Goal: Transaction & Acquisition: Purchase product/service

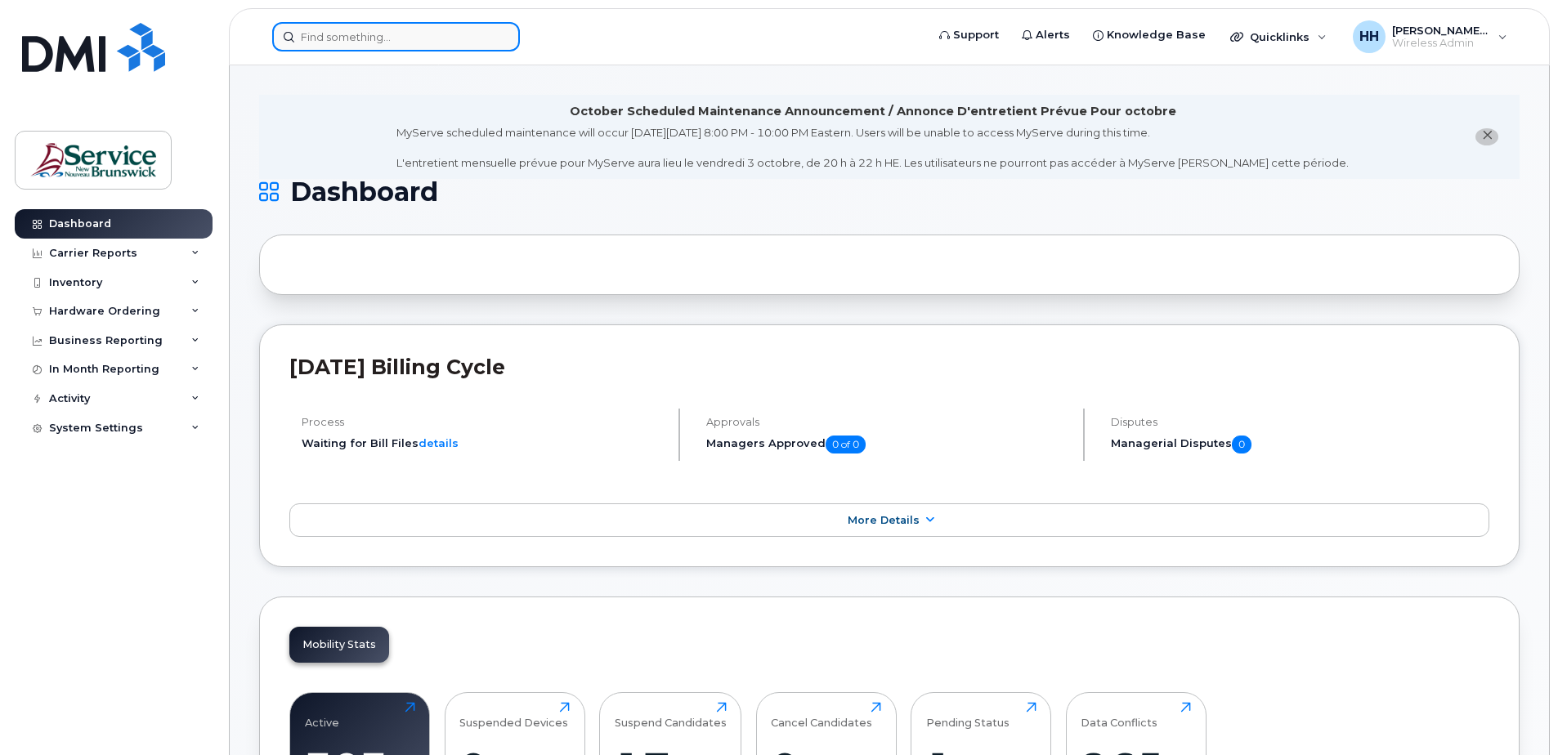
click at [410, 31] on input at bounding box center [396, 36] width 248 height 29
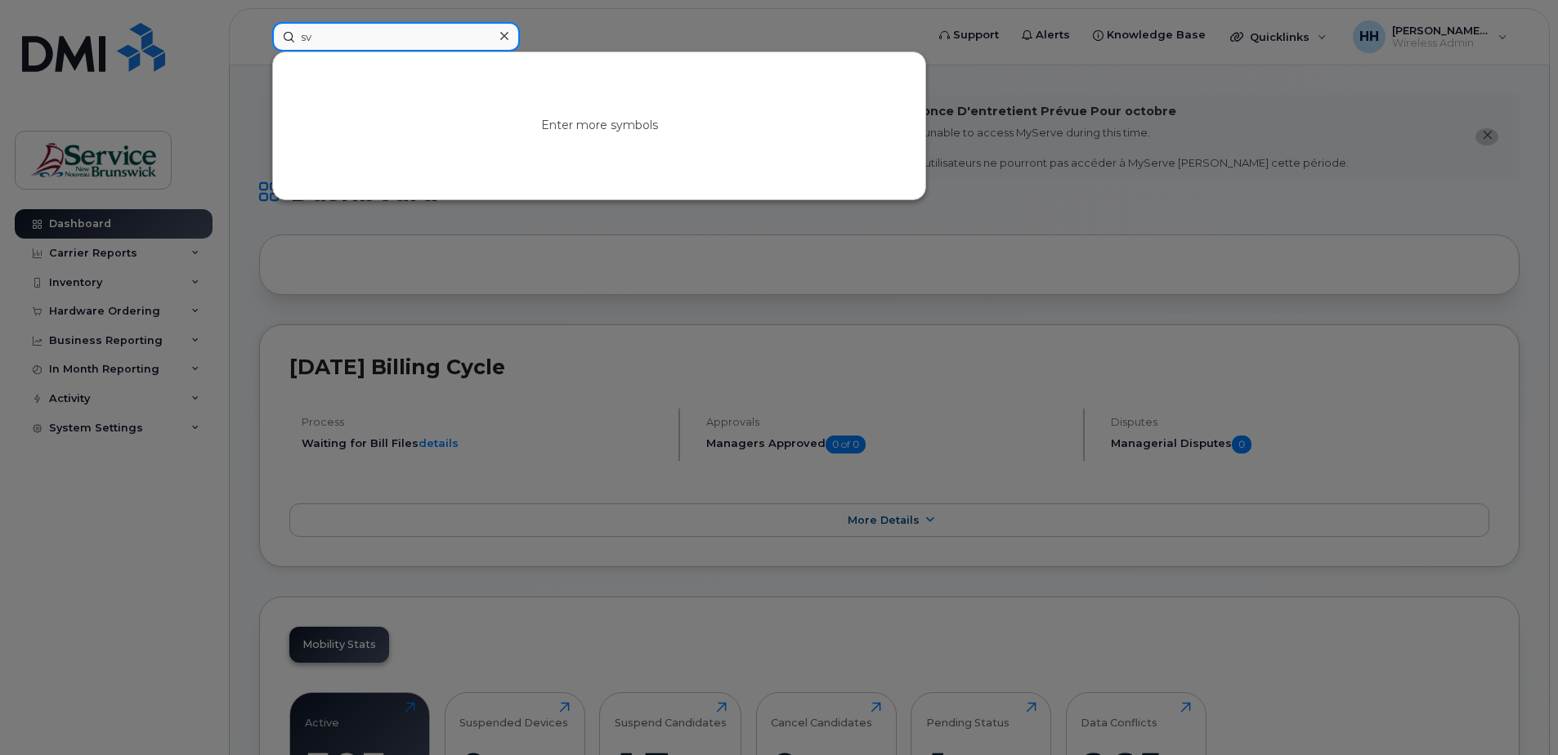
type input "s"
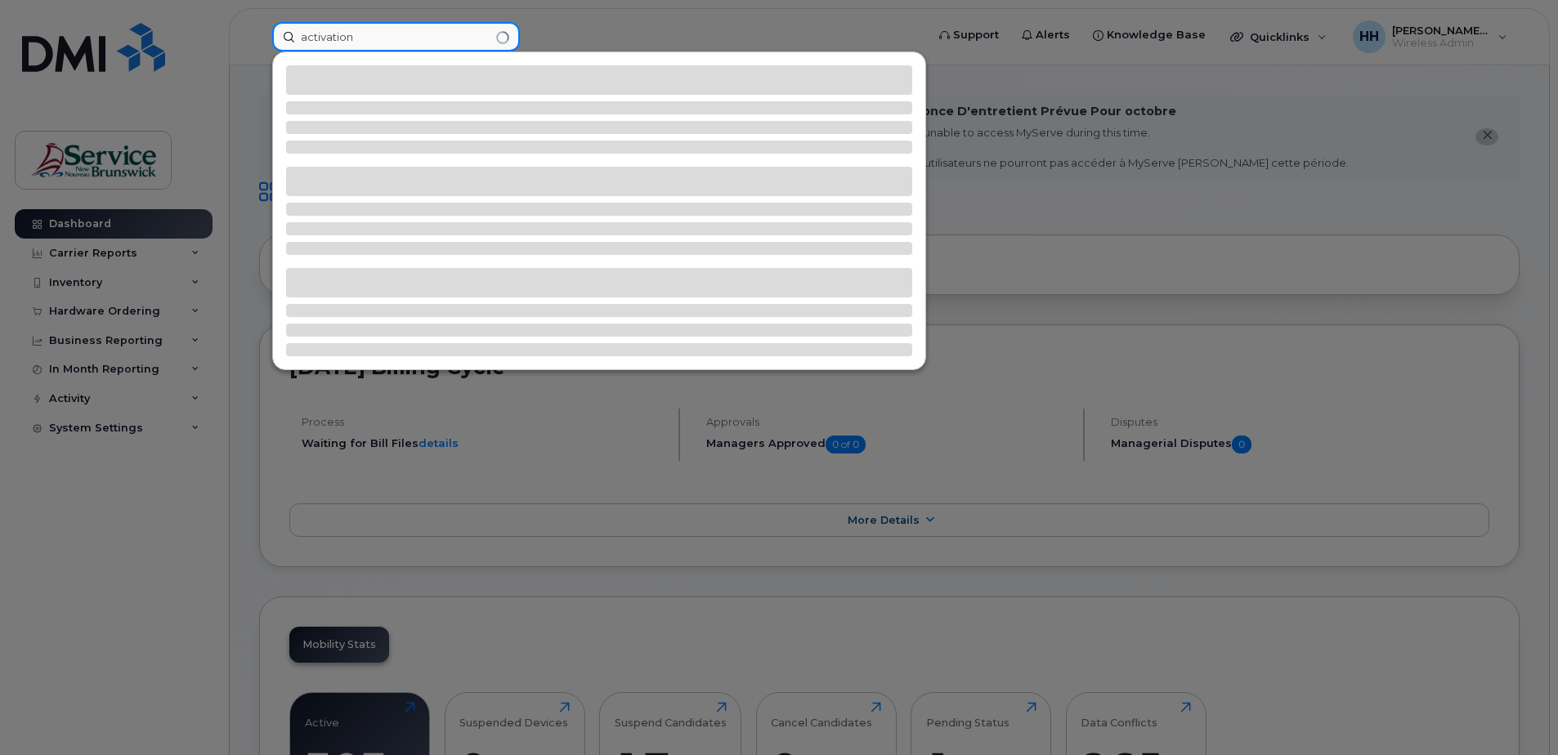
type input "activation"
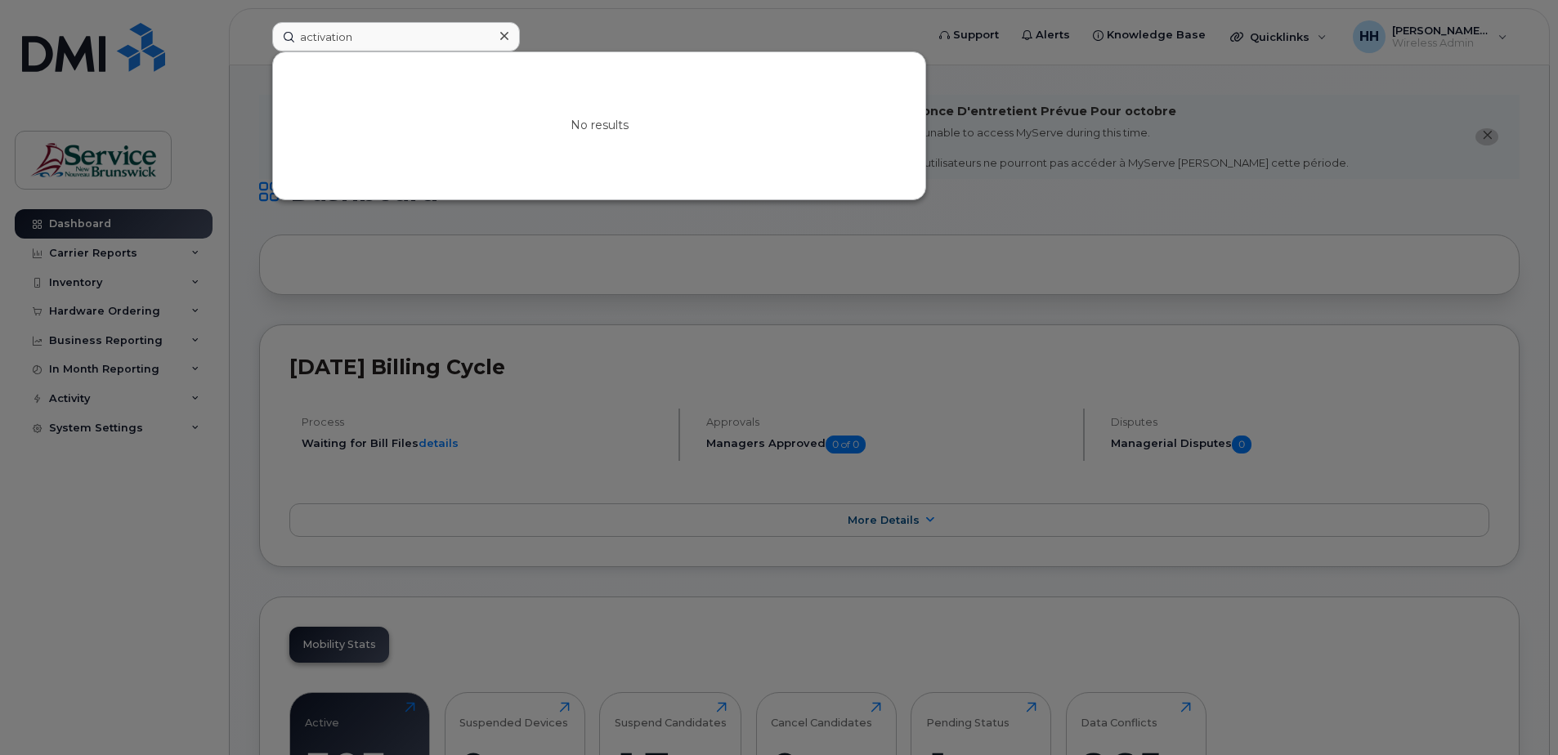
click at [512, 33] on div at bounding box center [504, 37] width 24 height 24
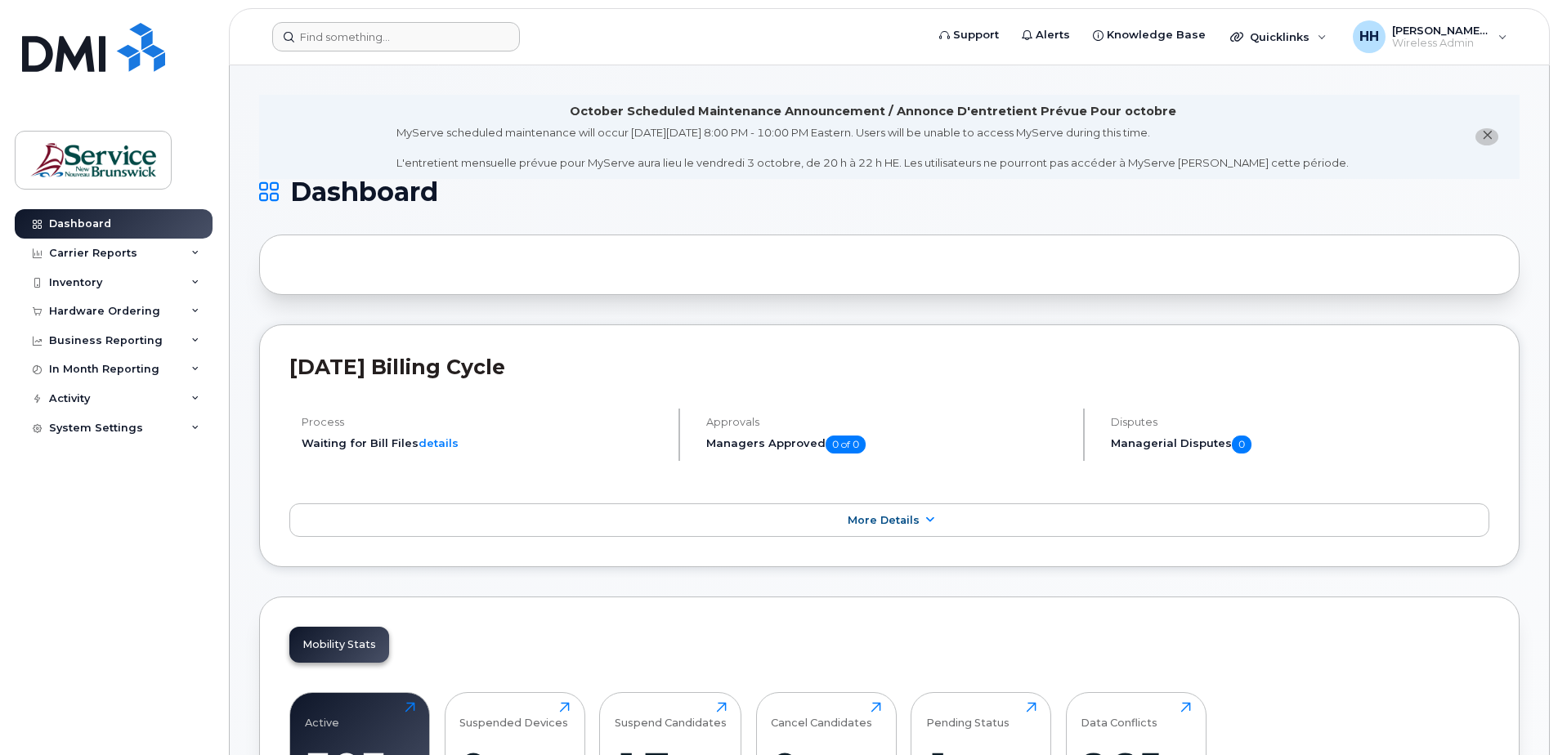
click at [741, 51] on form at bounding box center [593, 36] width 642 height 29
click at [96, 279] on div "Inventory" at bounding box center [75, 282] width 53 height 13
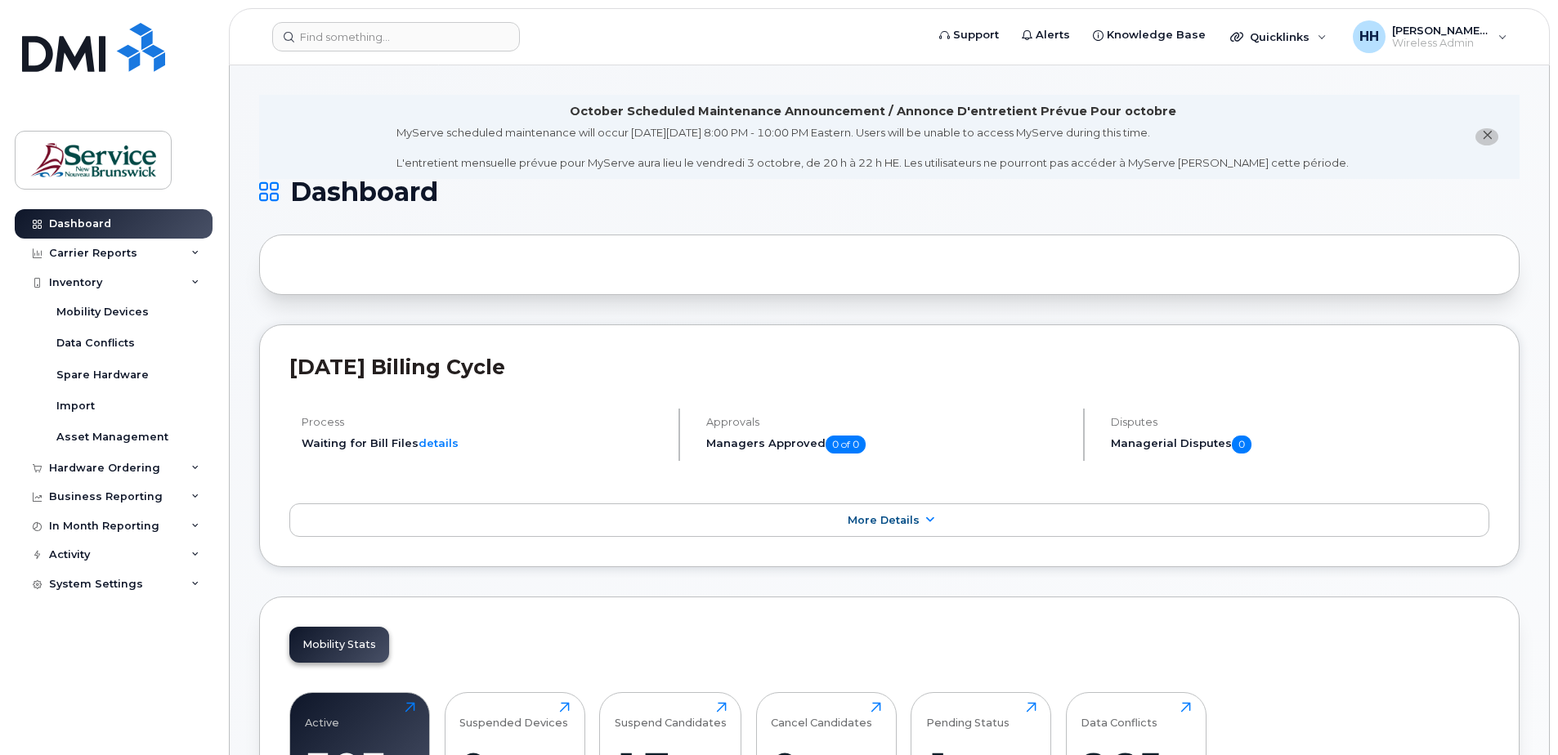
click at [1444, 566] on div "September 2025 Billing Cycle Process Waiting for Bill Files details Approvals M…" at bounding box center [889, 446] width 1260 height 244
click at [1326, 40] on div "Quicklinks" at bounding box center [1277, 36] width 119 height 33
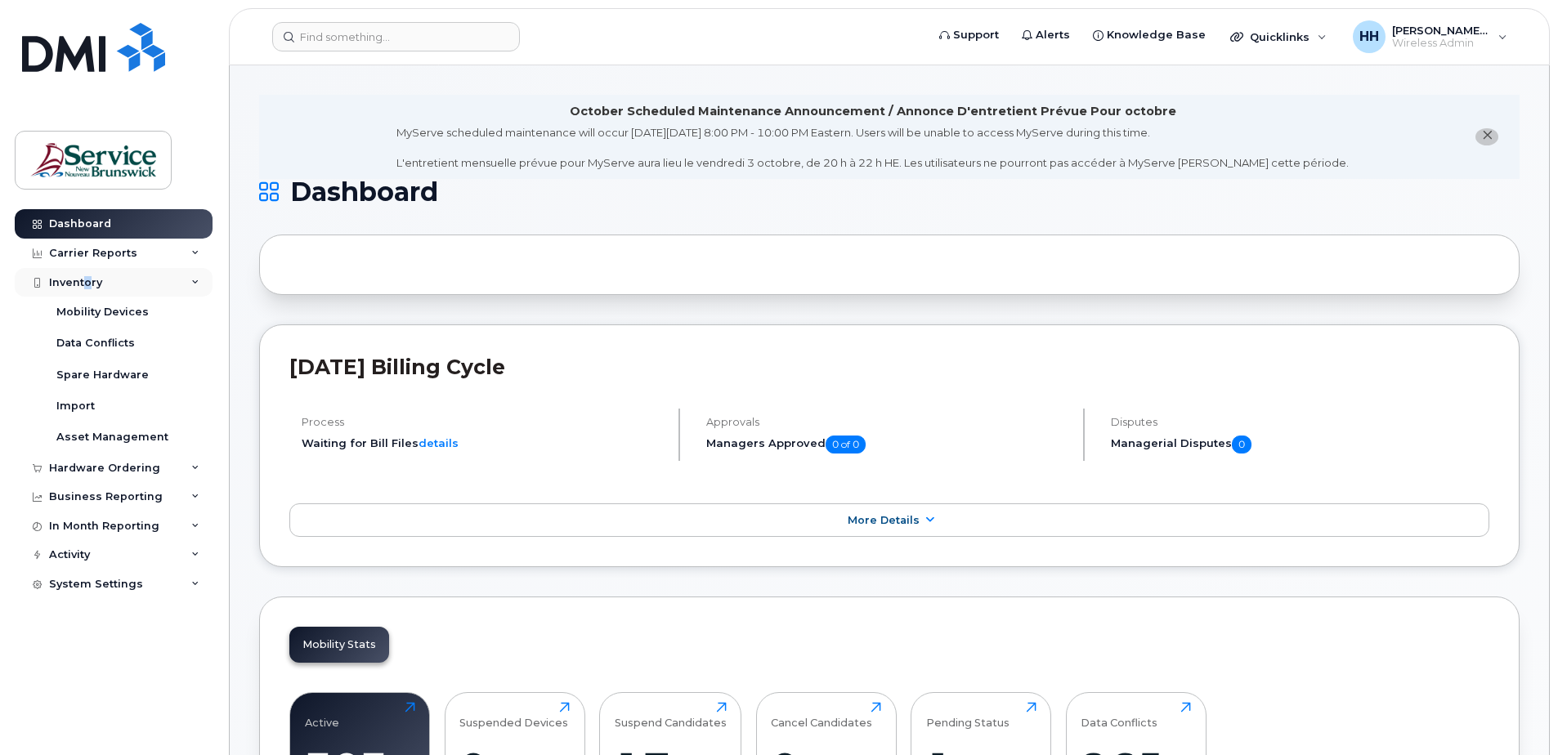
click at [88, 283] on div "Inventory" at bounding box center [75, 282] width 53 height 13
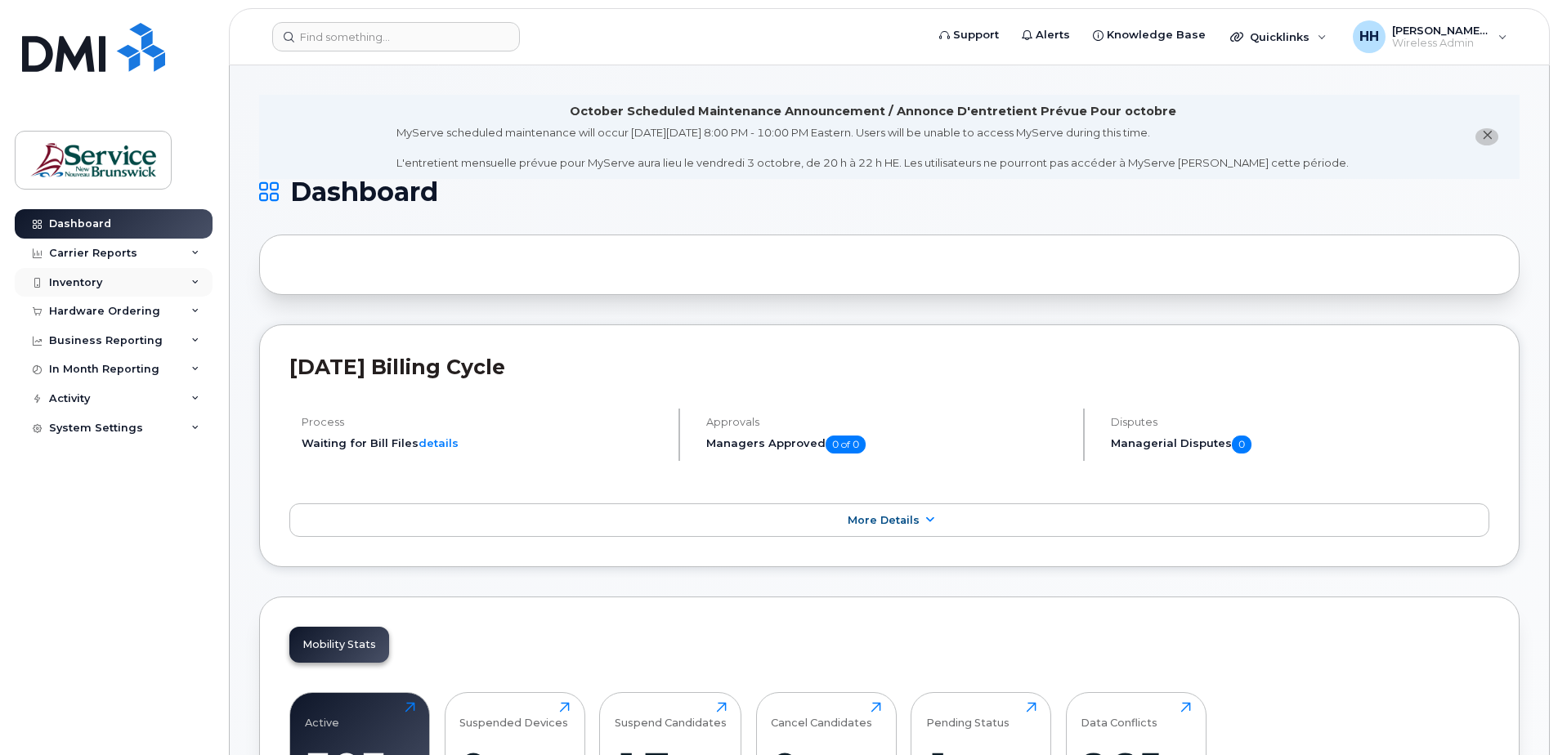
drag, startPoint x: 88, startPoint y: 283, endPoint x: 96, endPoint y: 287, distance: 9.1
click at [96, 287] on div "Inventory" at bounding box center [75, 282] width 53 height 13
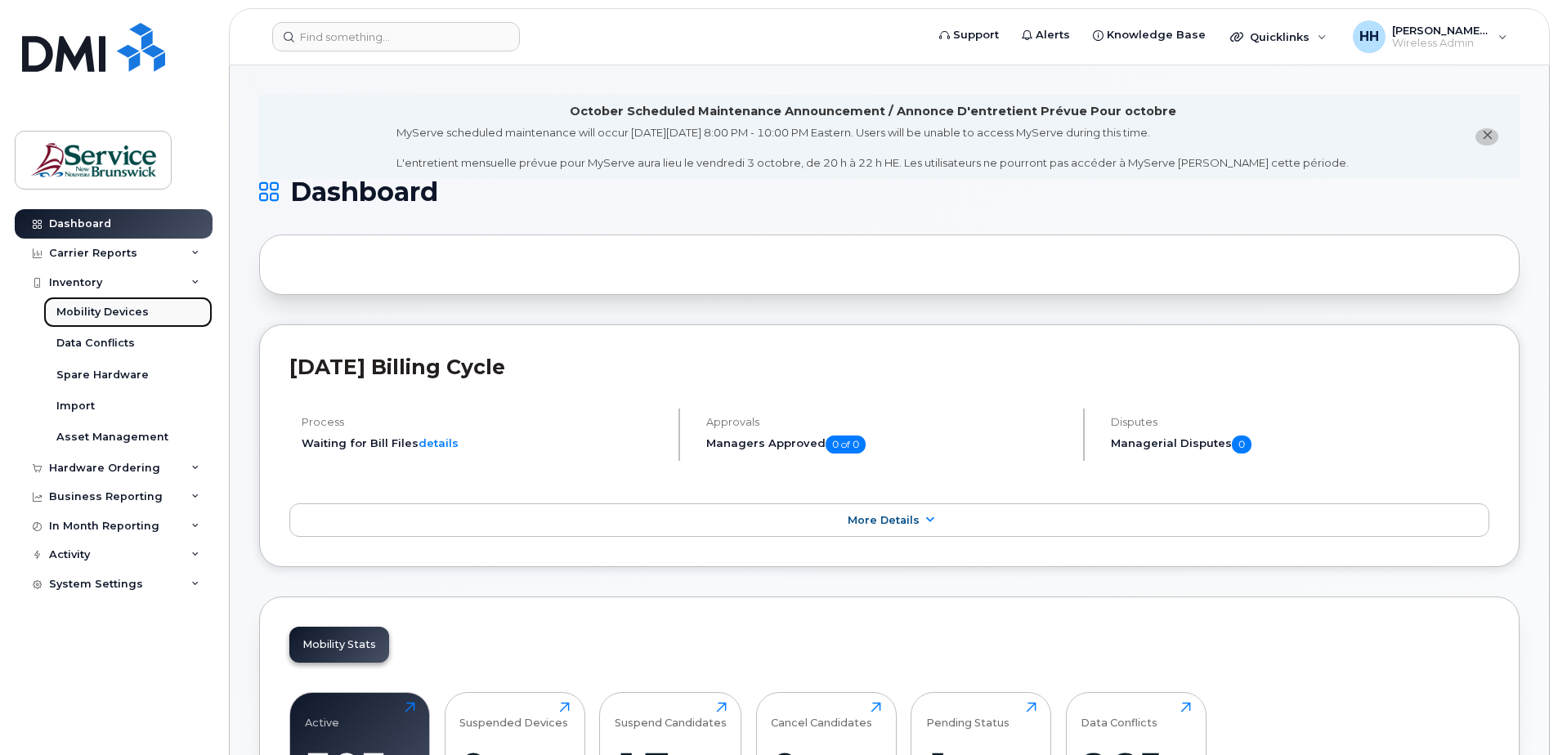
click at [144, 313] on div "Mobility Devices" at bounding box center [102, 312] width 92 height 15
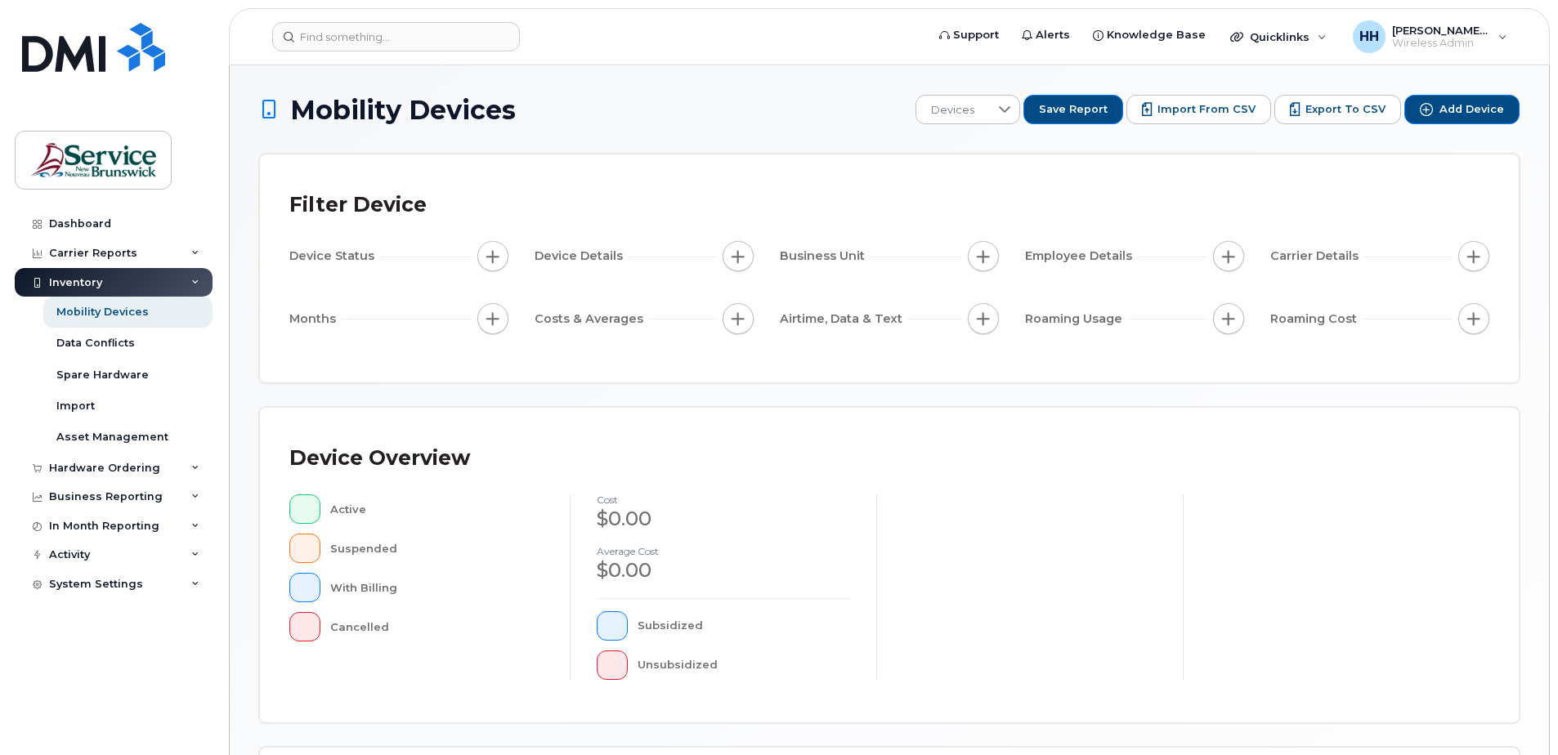
click at [191, 283] on icon at bounding box center [195, 283] width 8 height 8
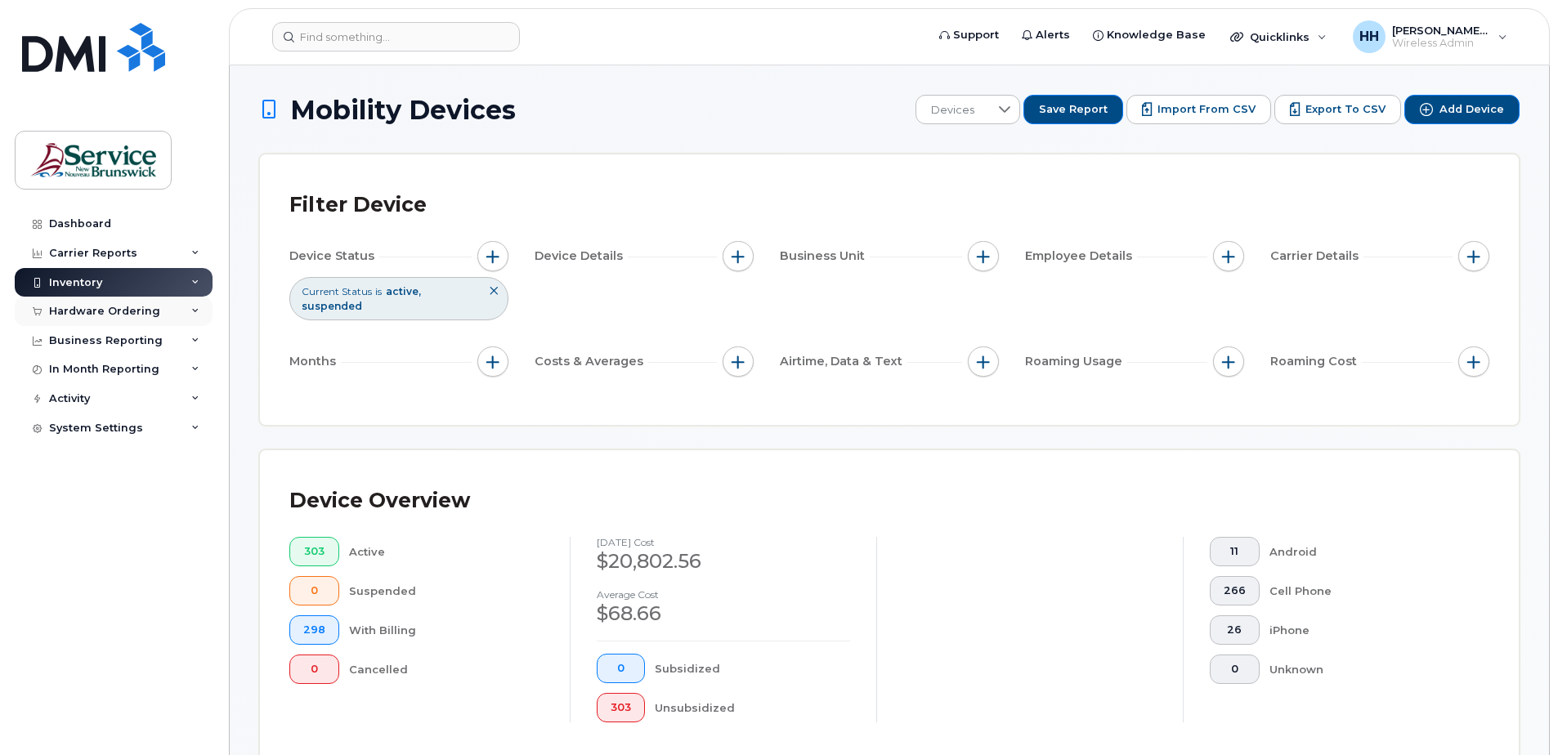
click at [194, 311] on icon at bounding box center [195, 311] width 8 height 8
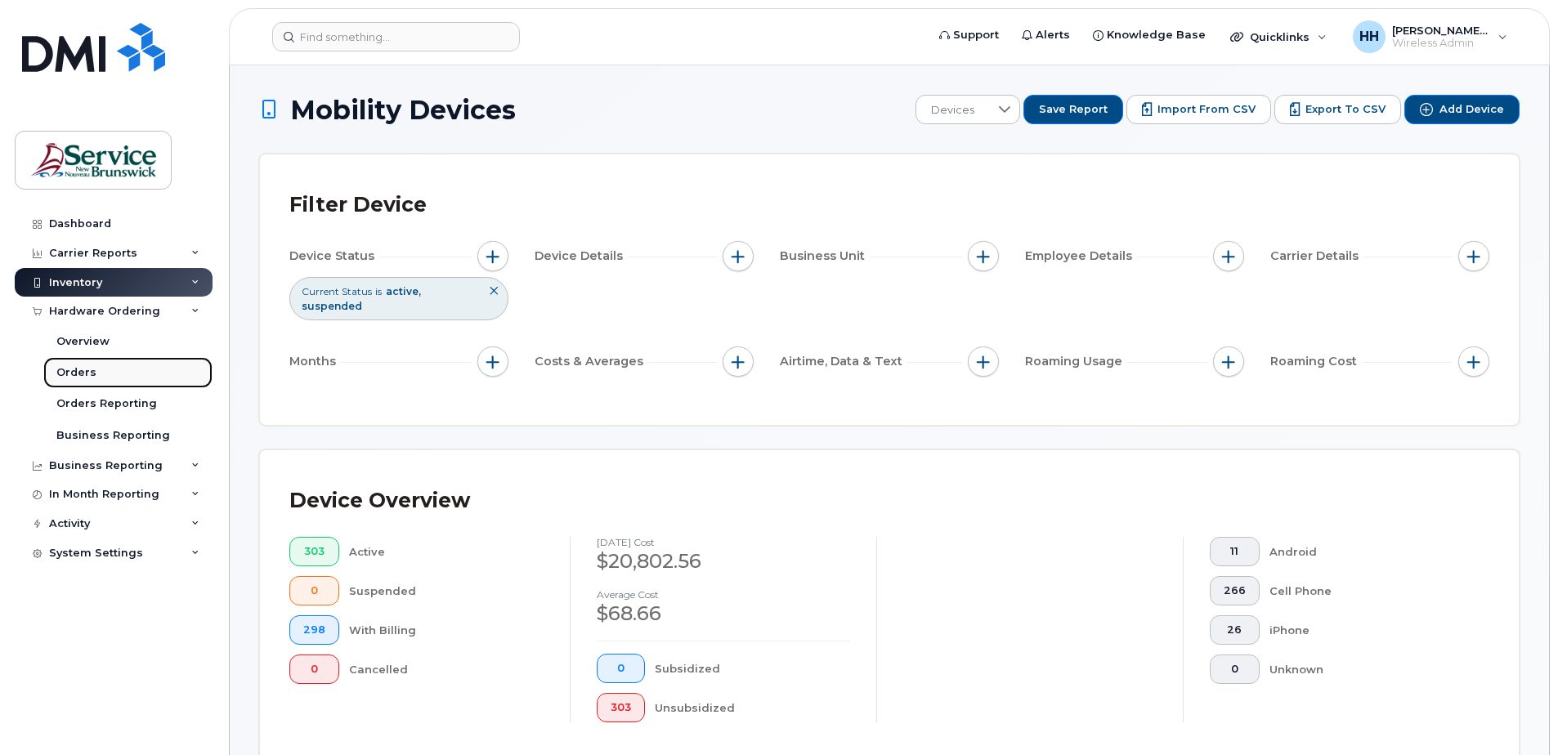
click at [75, 371] on div "Orders" at bounding box center [76, 372] width 40 height 15
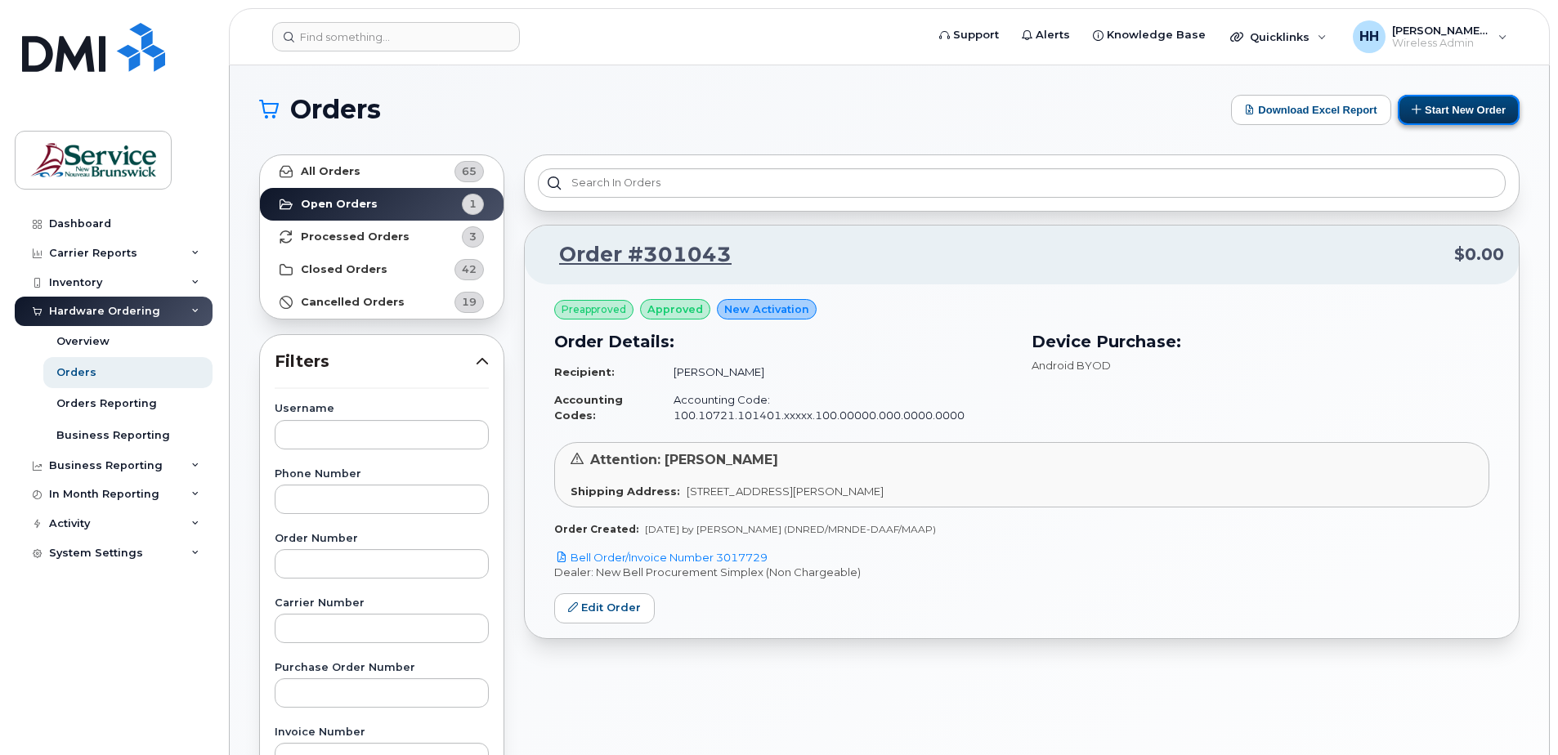
click at [1487, 102] on button "Start New Order" at bounding box center [1458, 110] width 122 height 30
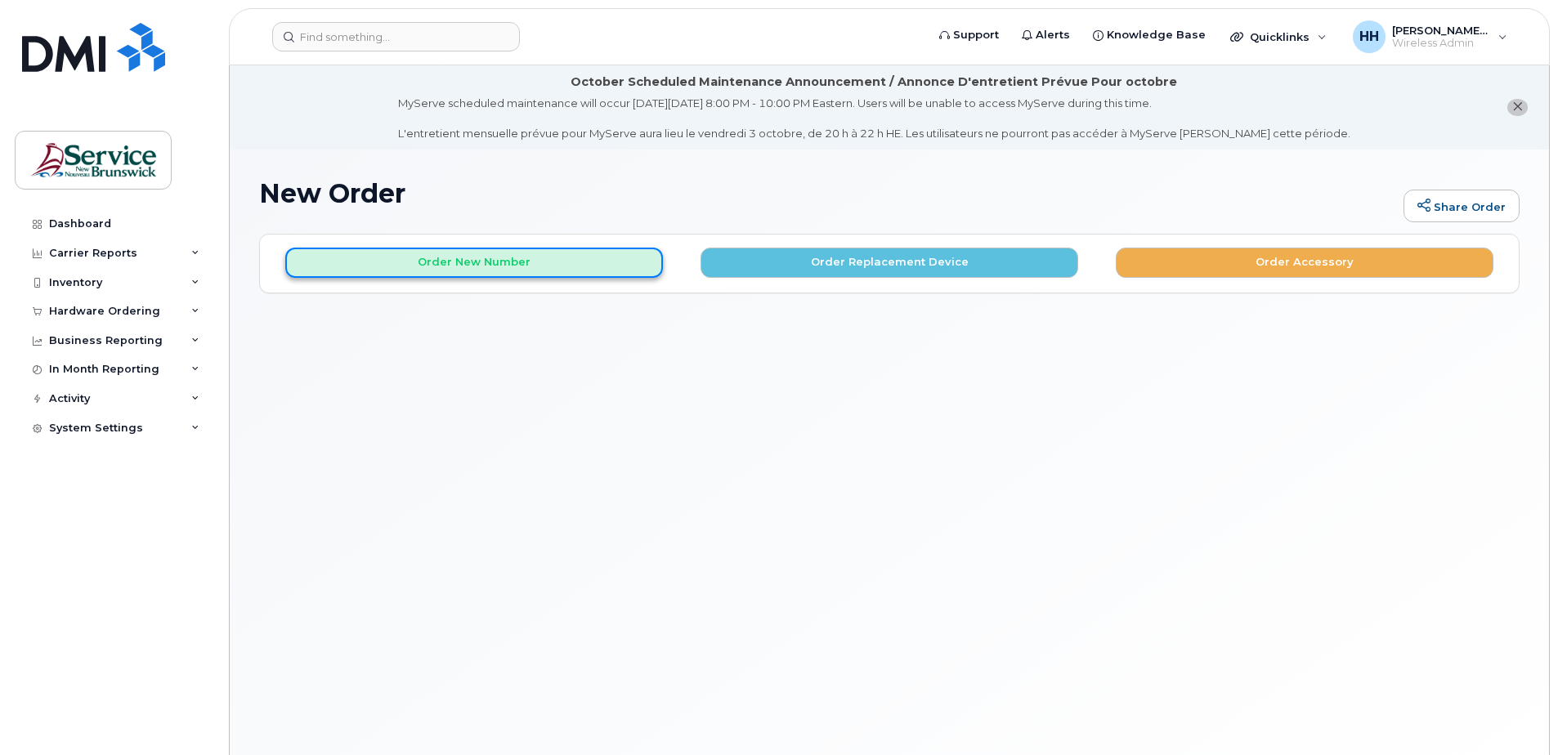
click at [499, 265] on button "Order New Number" at bounding box center [474, 263] width 378 height 30
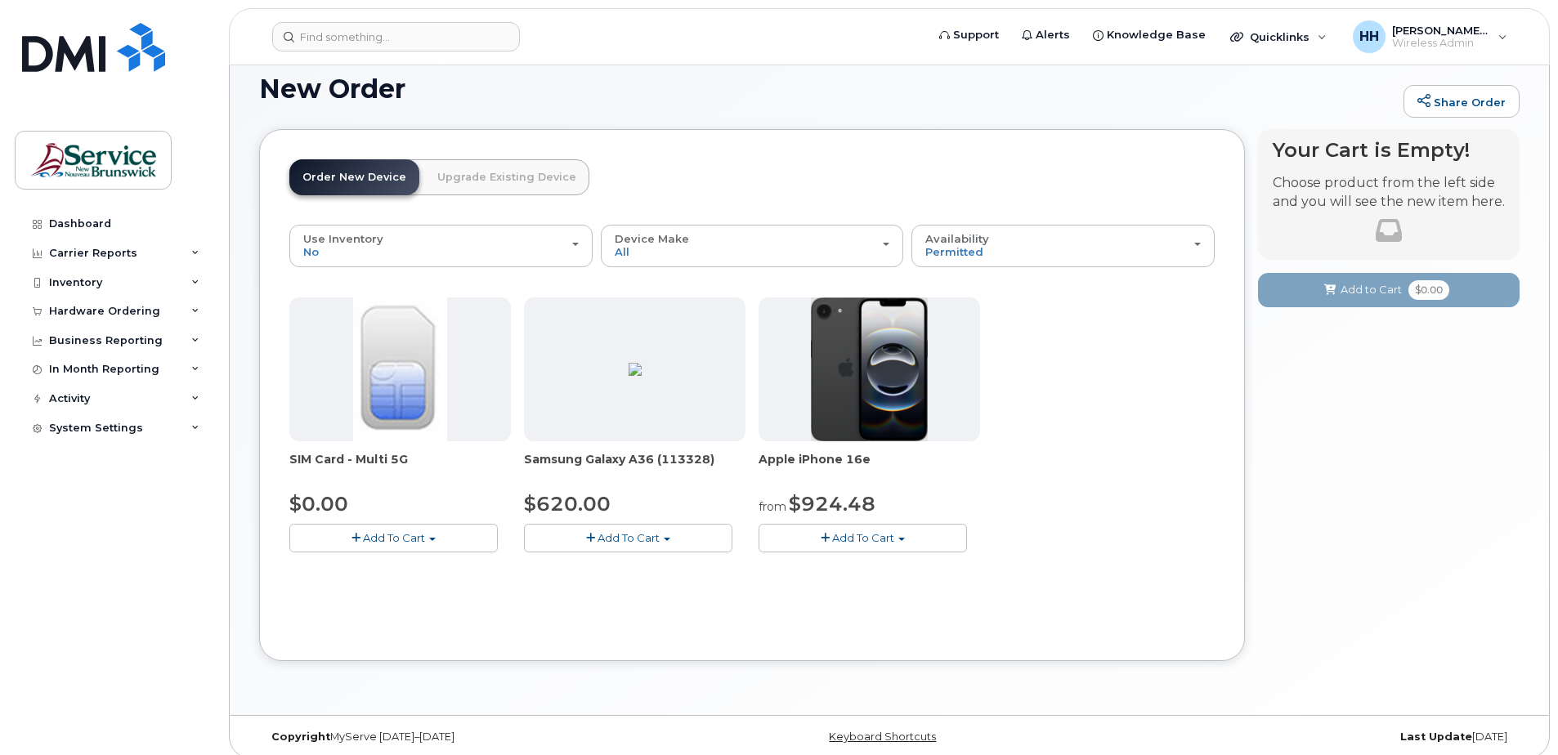
scroll to position [117, 0]
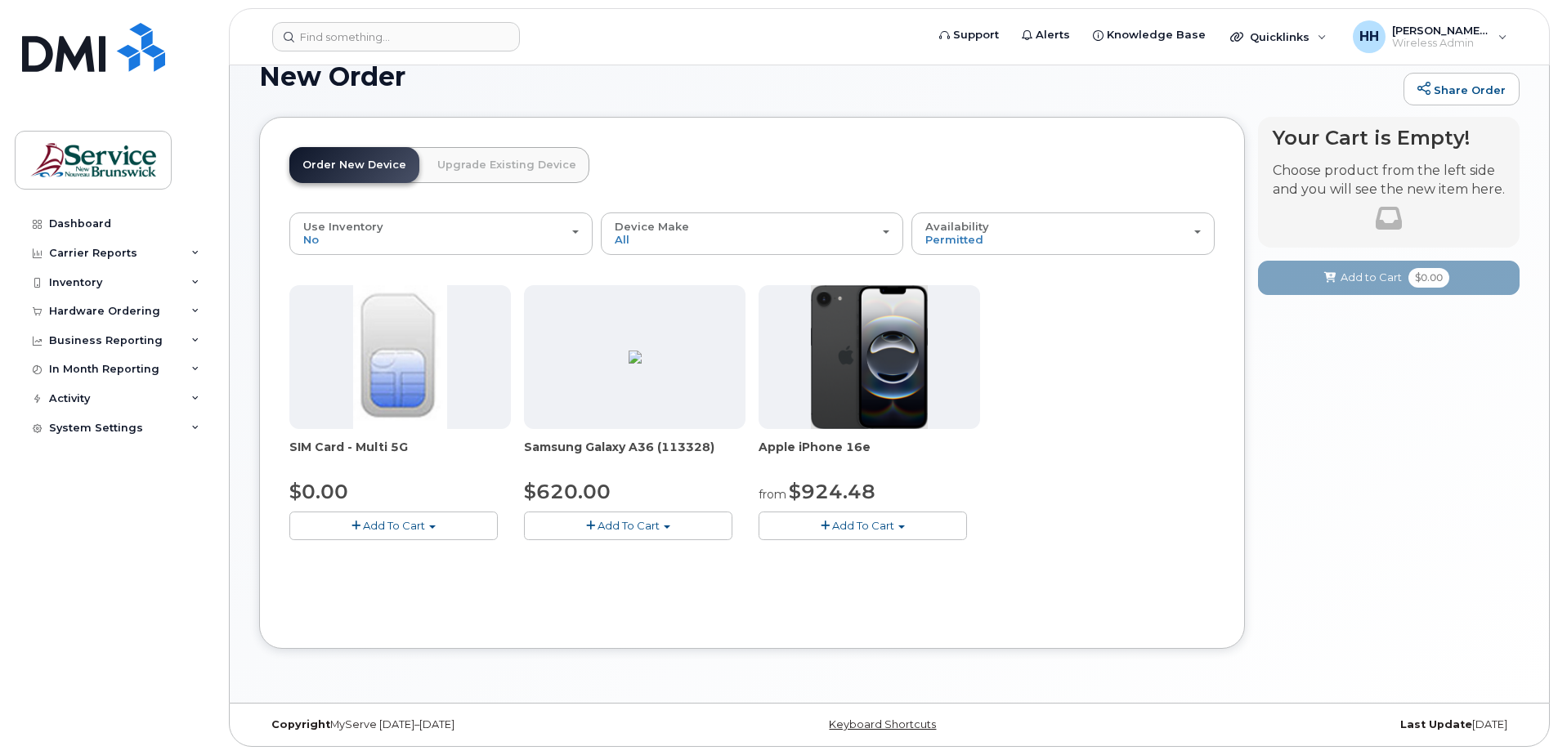
click at [400, 529] on span "Add To Cart" at bounding box center [394, 525] width 62 height 13
click at [404, 529] on span "Add To Cart" at bounding box center [394, 525] width 62 height 13
click at [474, 243] on div "Use Inventory No" at bounding box center [440, 233] width 275 height 25
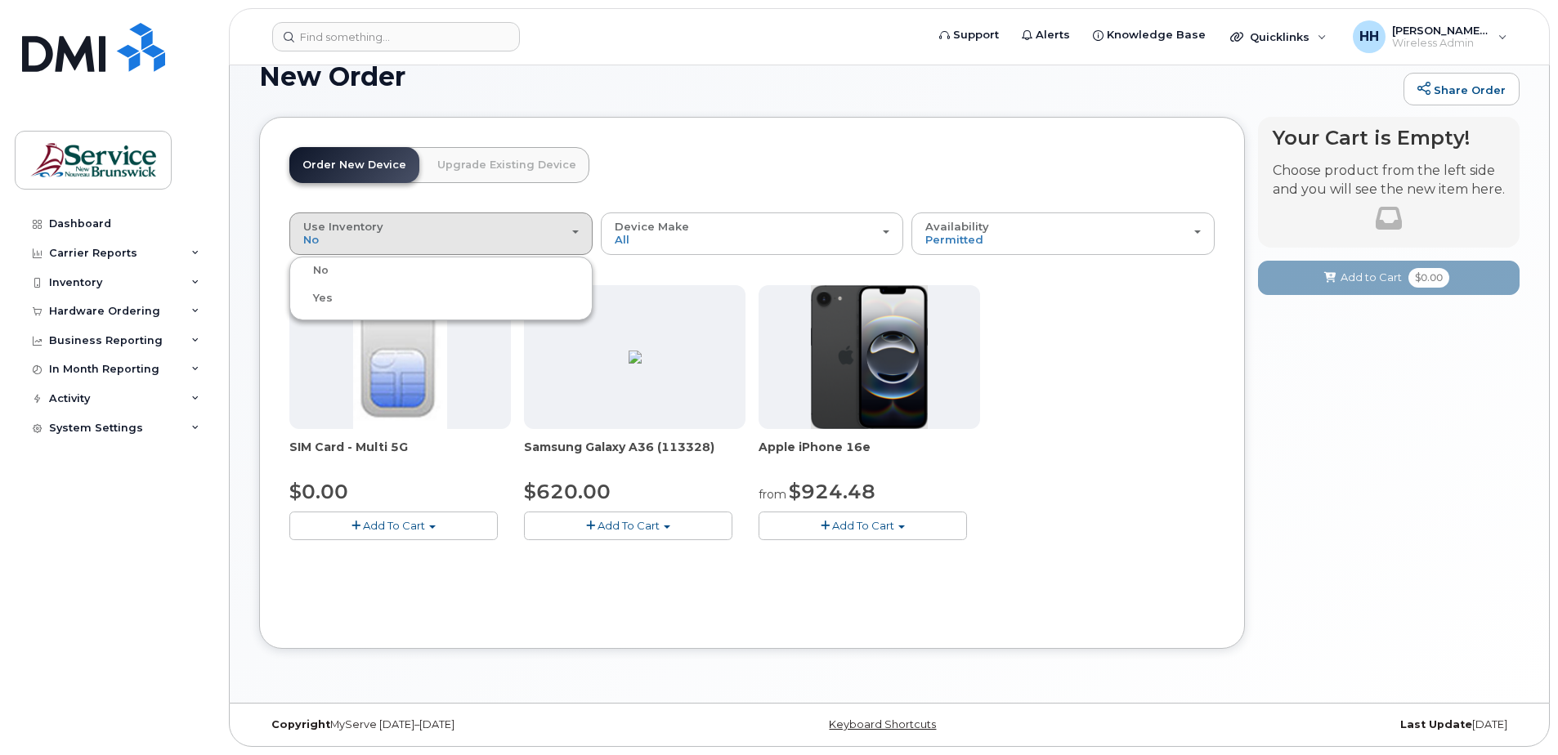
click at [418, 298] on div "Yes" at bounding box center [440, 298] width 295 height 20
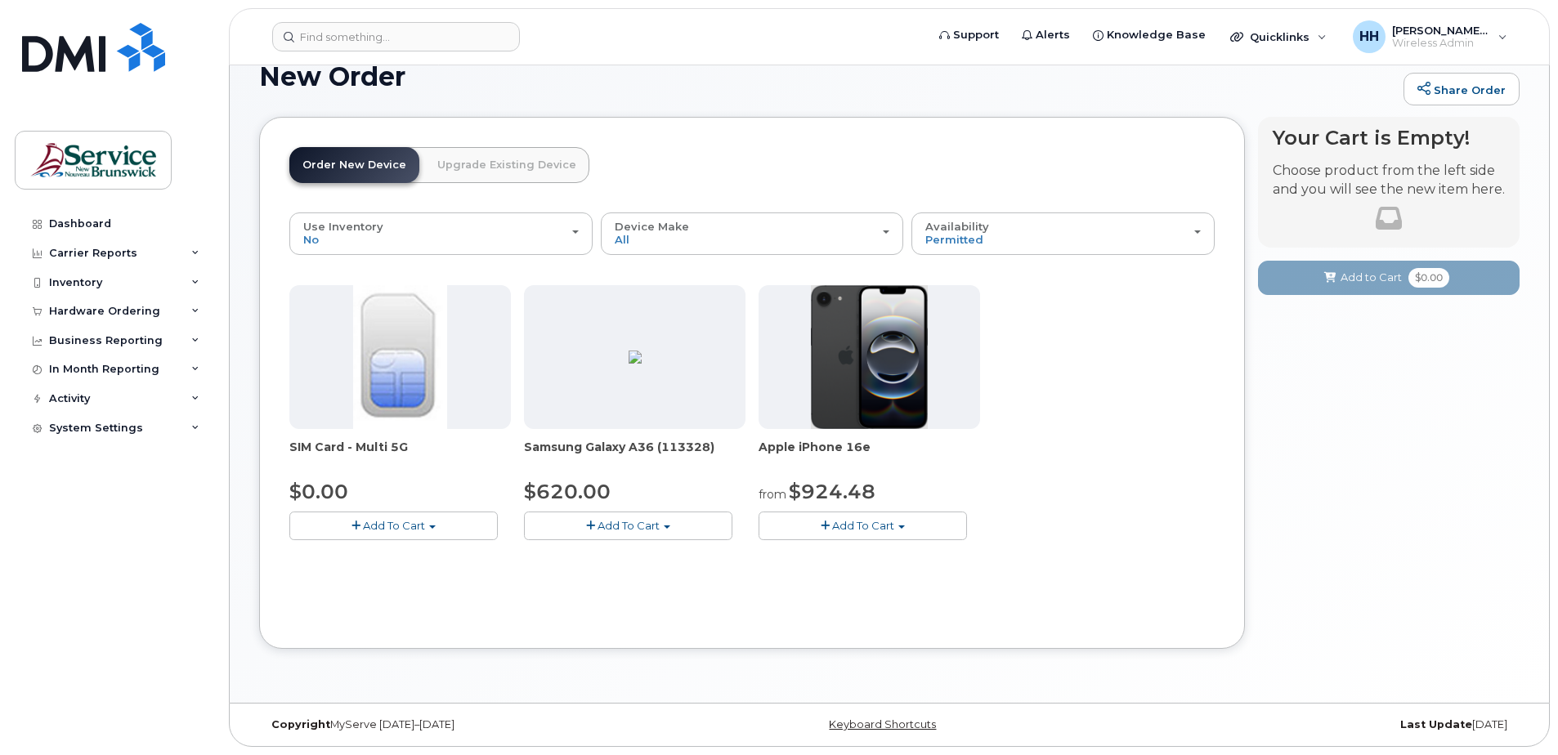
click at [1150, 482] on div "SIM Card - Multi 5G $0.00 Add To Cart $0.00 - New Activation Samsung Galaxy A36…" at bounding box center [751, 425] width 925 height 281
click at [505, 167] on link "Upgrade Existing Device" at bounding box center [506, 165] width 165 height 36
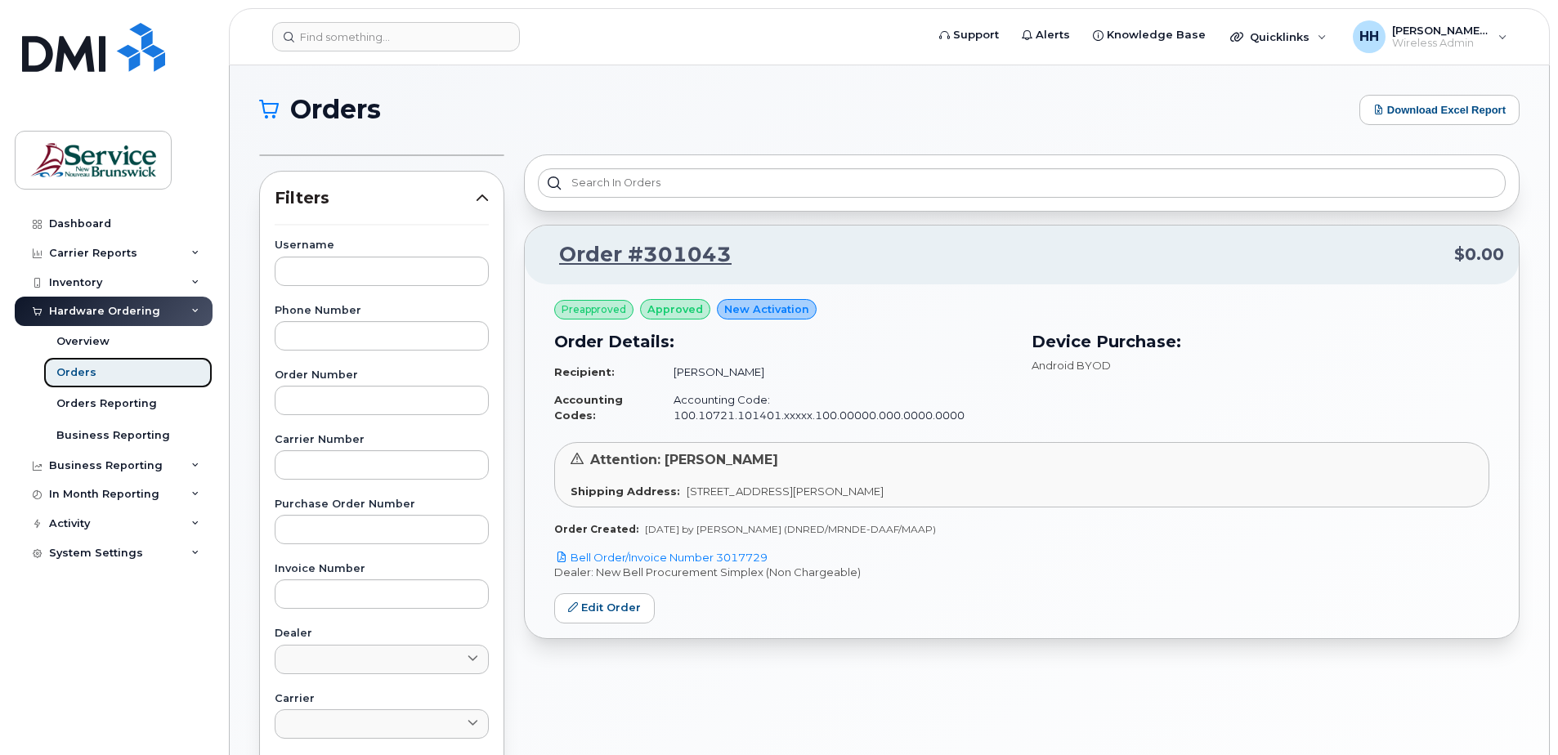
click at [105, 377] on link "Orders" at bounding box center [127, 372] width 169 height 31
click at [61, 375] on div "Orders" at bounding box center [76, 372] width 40 height 15
click at [61, 374] on div "Orders" at bounding box center [76, 372] width 40 height 15
click at [80, 334] on div "Overview" at bounding box center [82, 341] width 53 height 15
click at [83, 368] on div "Orders" at bounding box center [76, 372] width 40 height 15
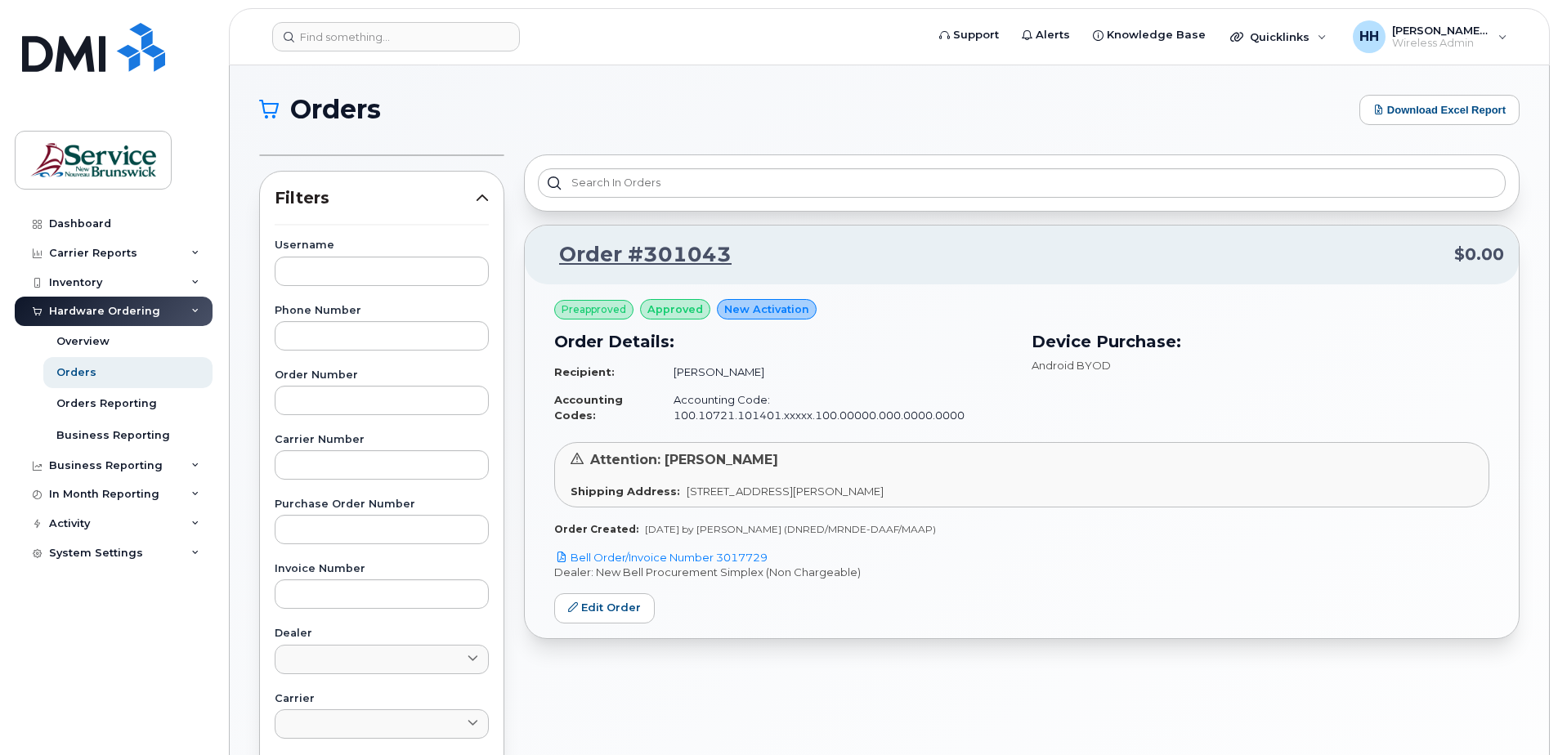
click at [195, 314] on icon at bounding box center [195, 311] width 8 height 8
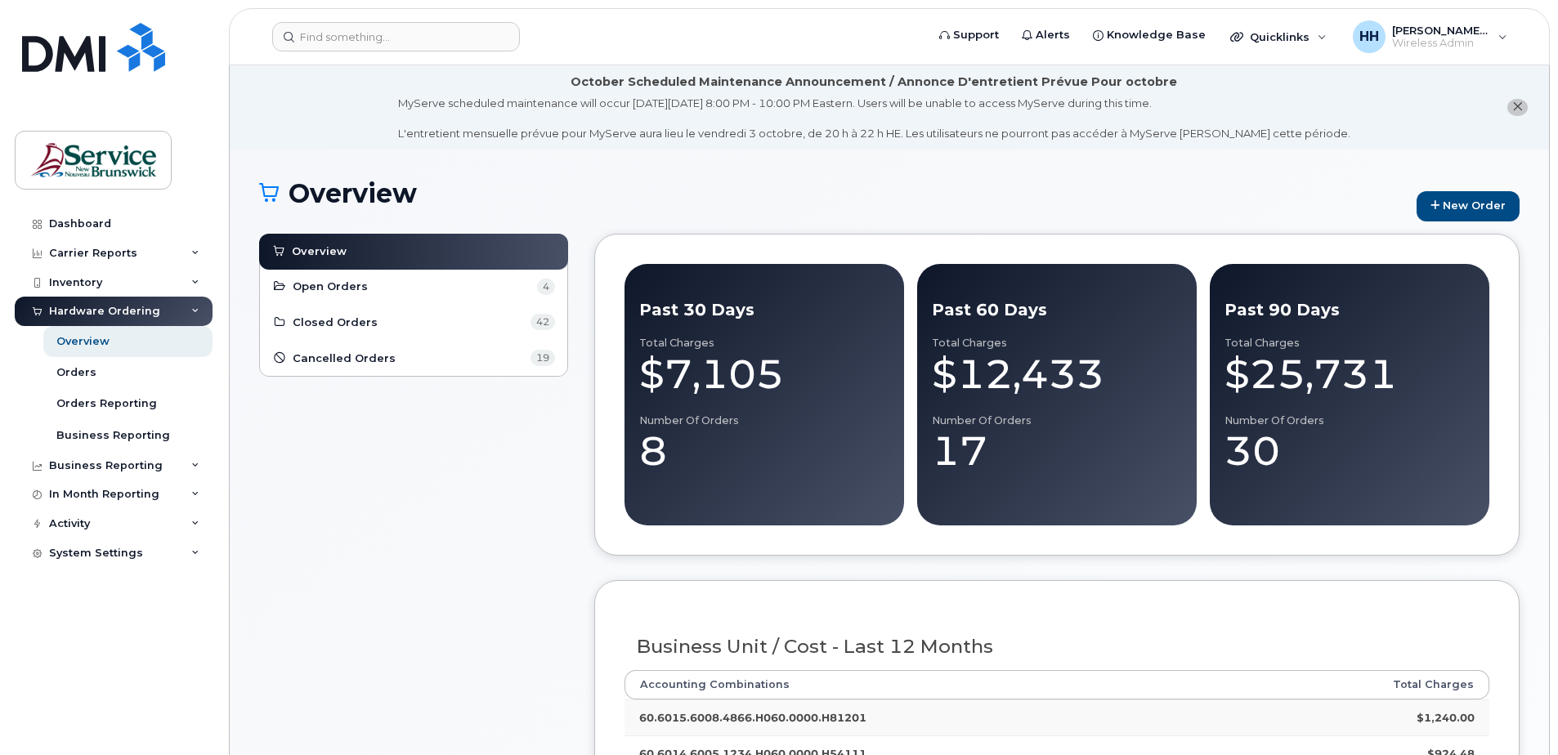
click at [195, 315] on div "Hardware Ordering" at bounding box center [114, 311] width 198 height 29
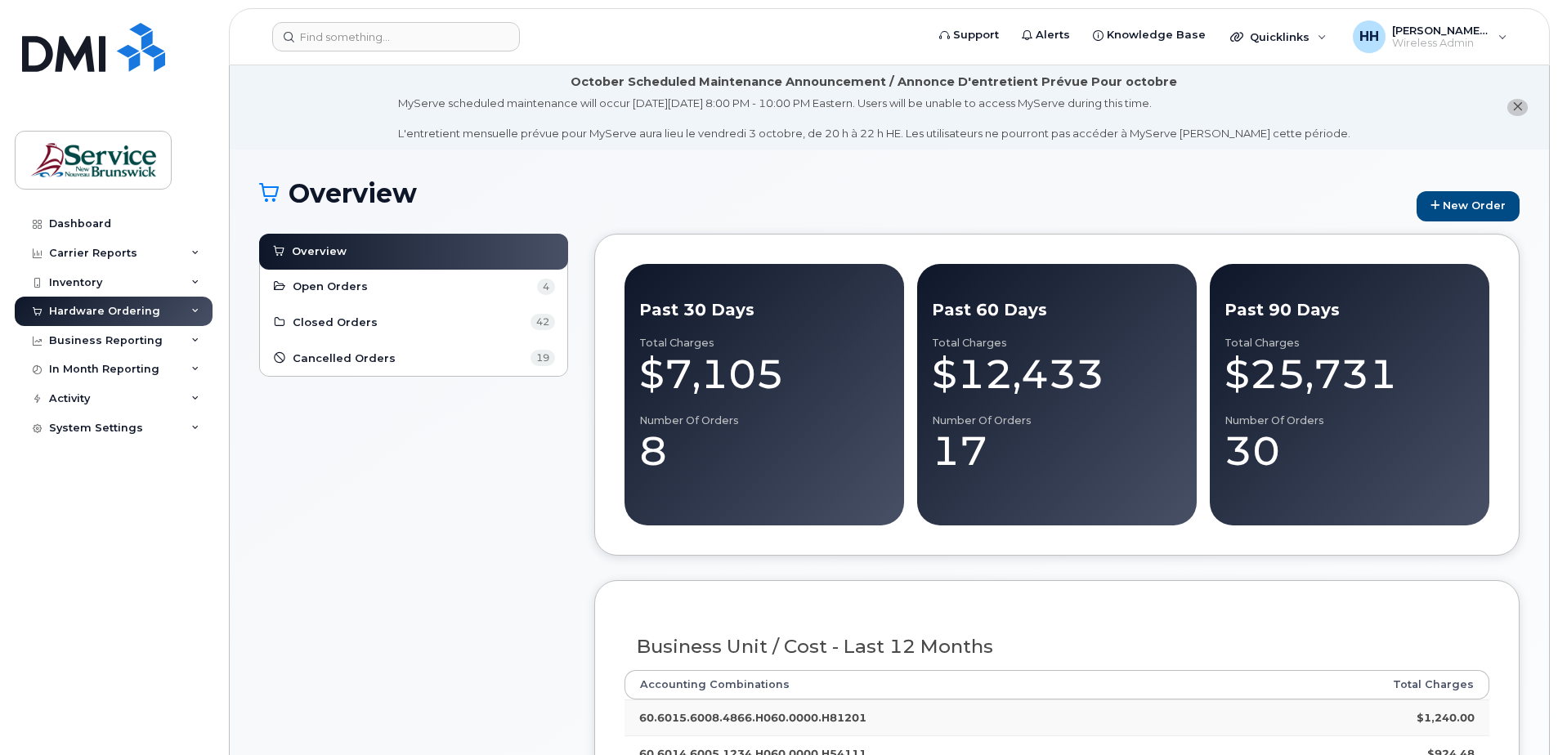
click at [188, 317] on div "Hardware Ordering" at bounding box center [114, 311] width 198 height 29
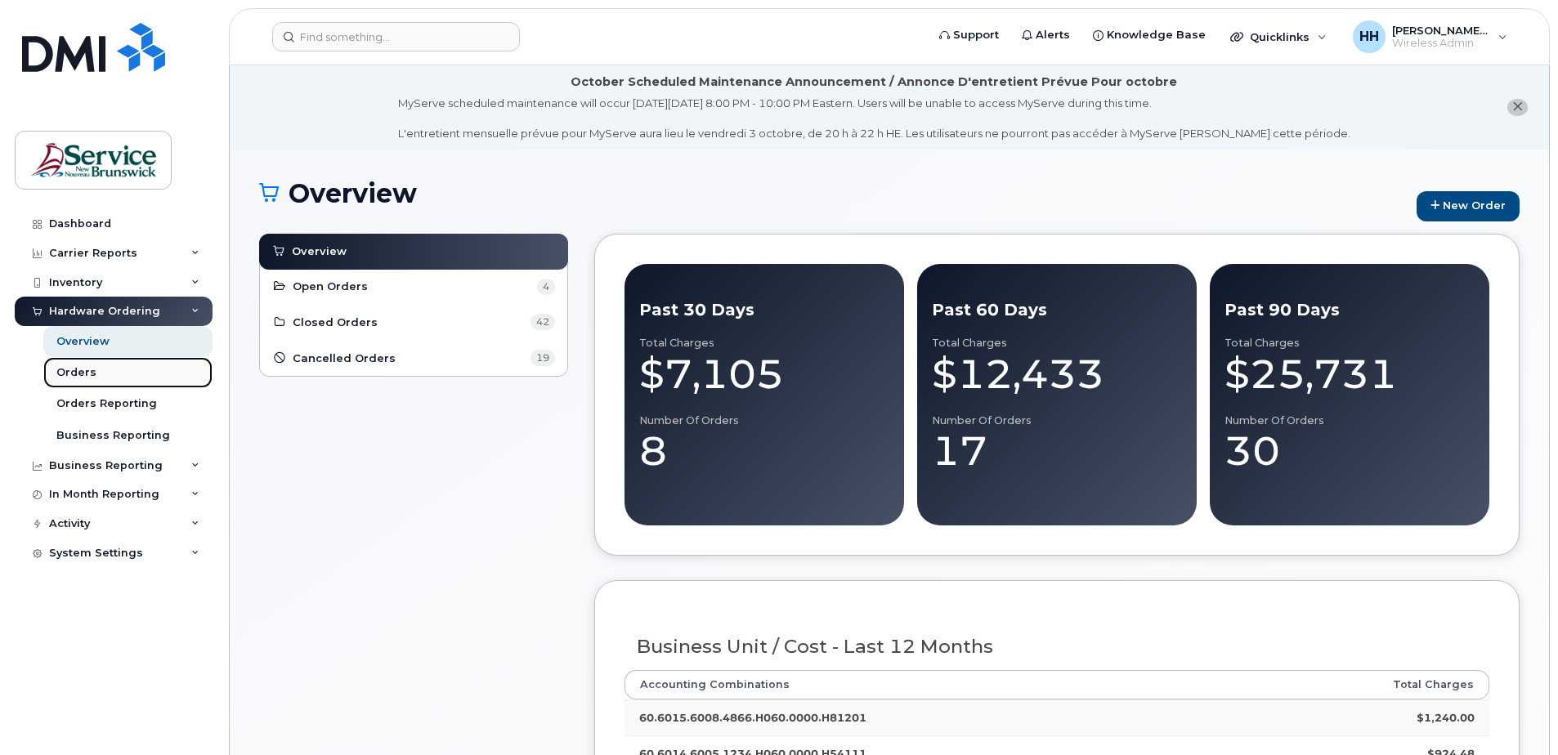
click at [66, 378] on div "Orders" at bounding box center [76, 372] width 40 height 15
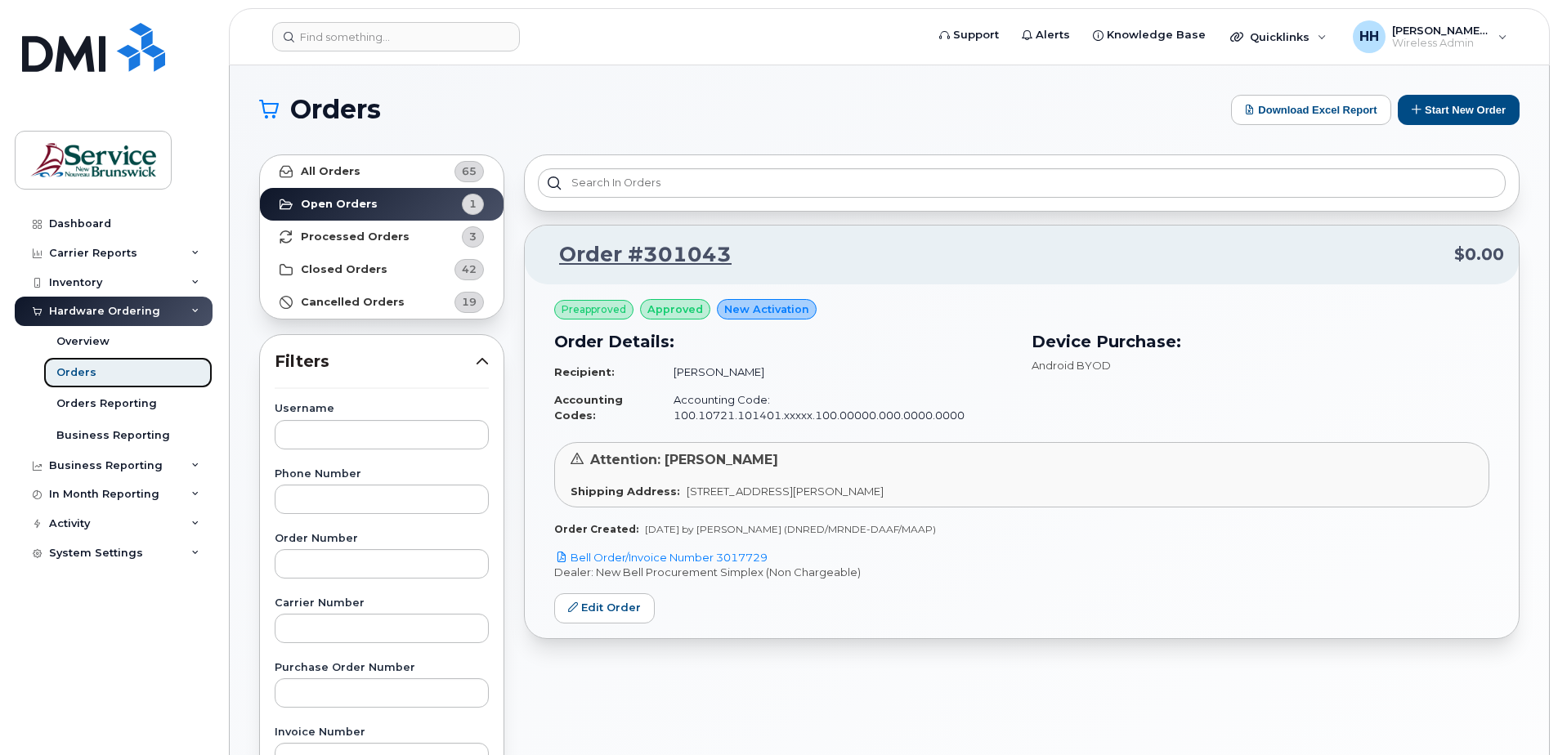
click at [87, 378] on div "Orders" at bounding box center [76, 372] width 40 height 15
click at [1444, 109] on button "Start New Order" at bounding box center [1458, 110] width 122 height 30
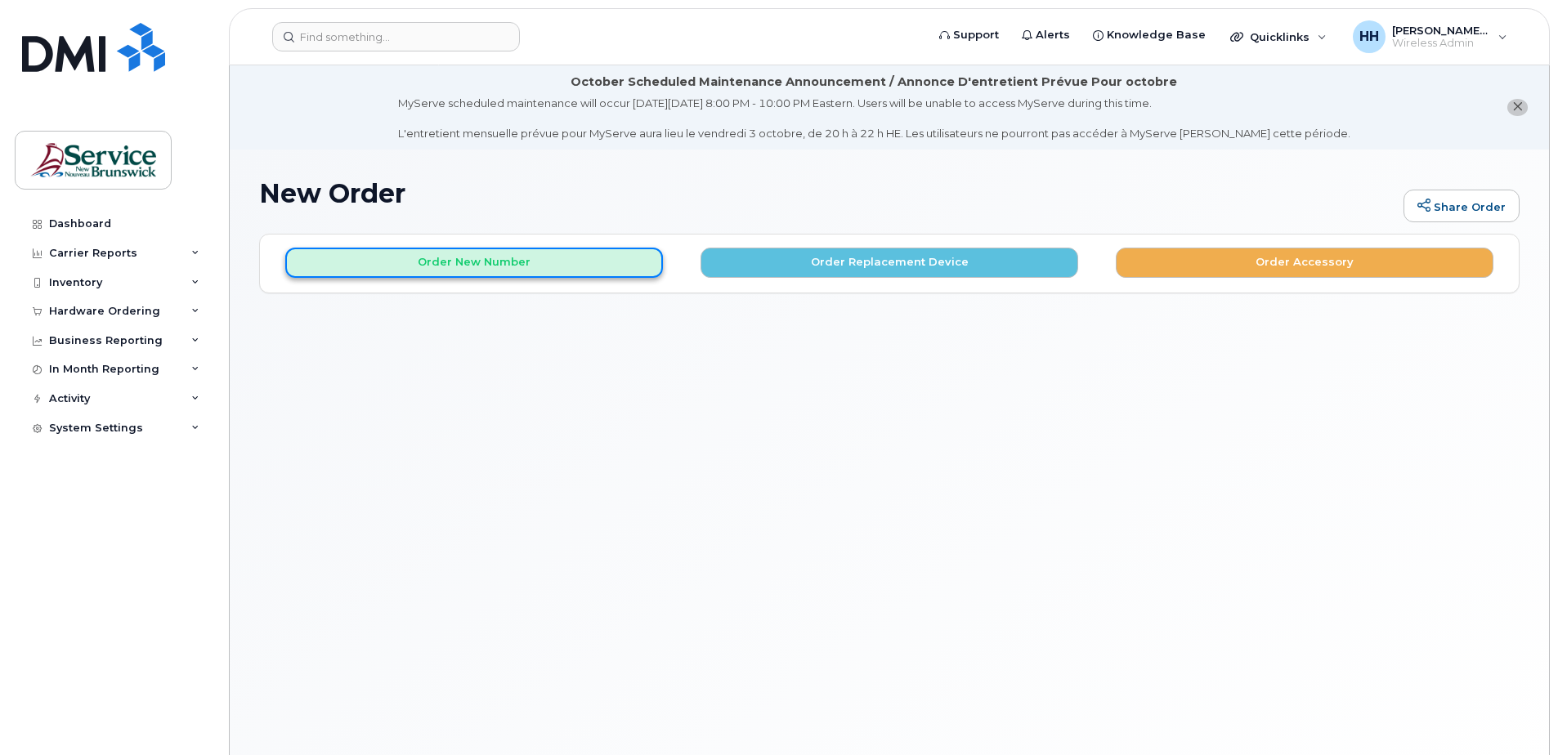
click at [499, 256] on button "Order New Number" at bounding box center [474, 263] width 378 height 30
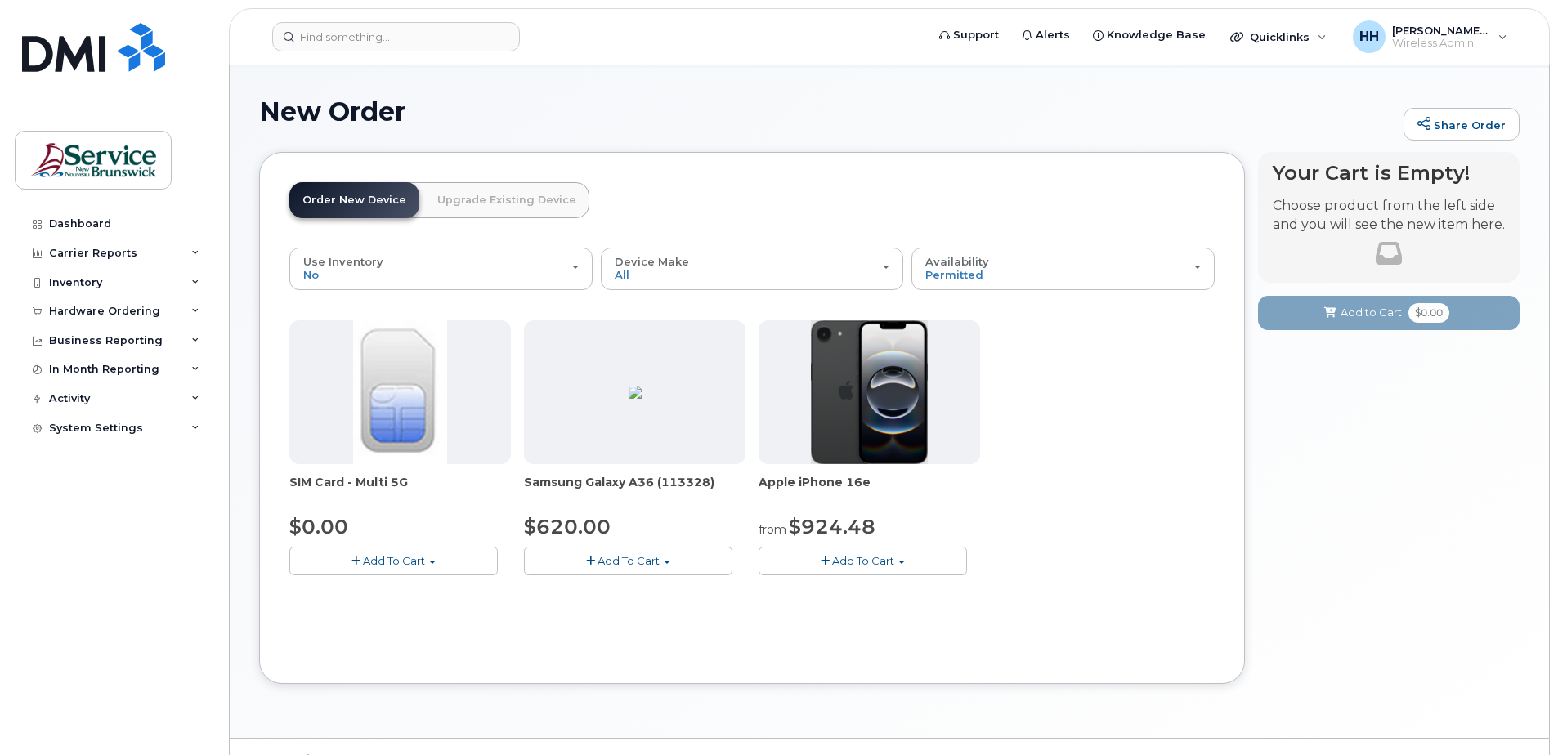
scroll to position [117, 0]
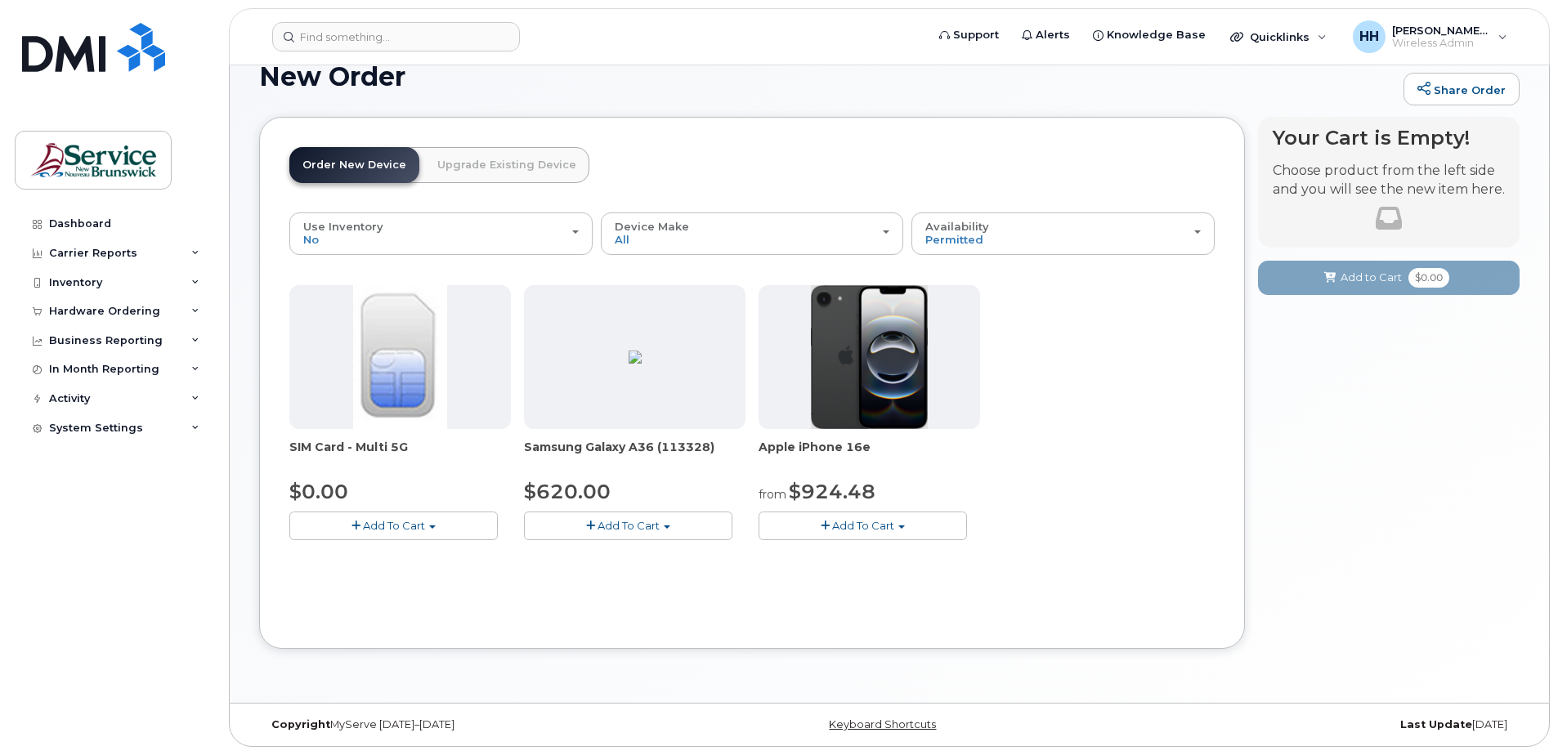
click at [454, 522] on button "Add To Cart" at bounding box center [393, 526] width 208 height 29
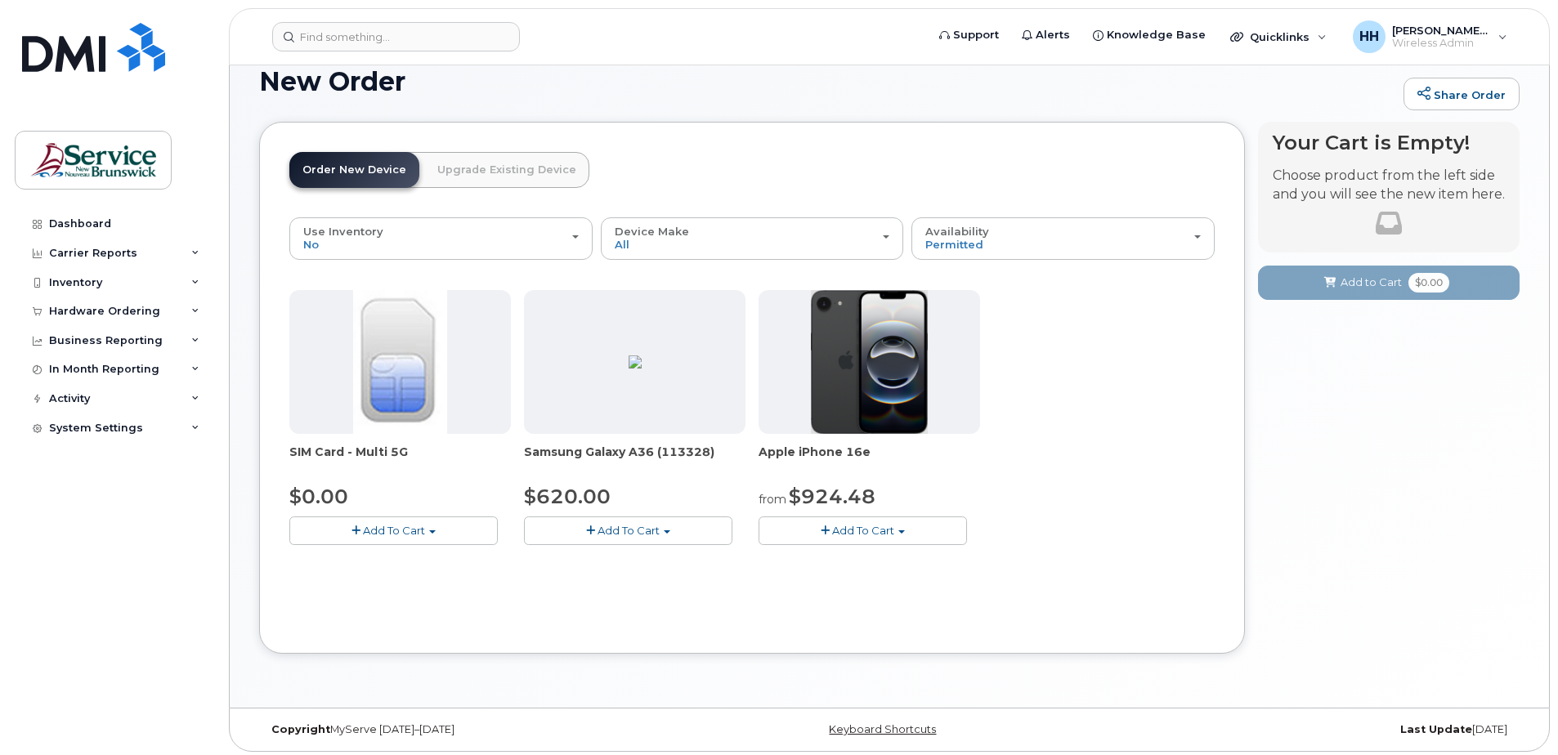
scroll to position [35, 0]
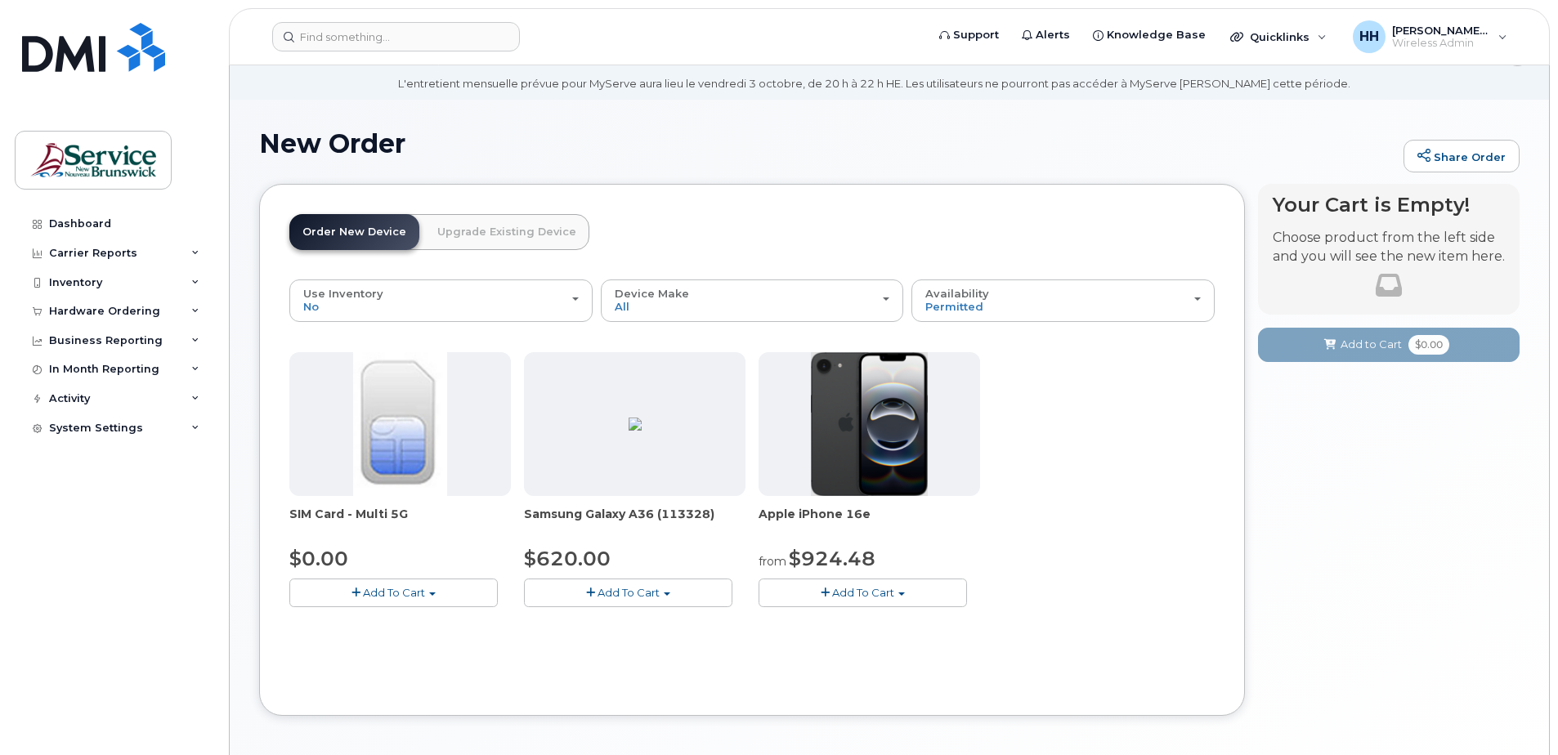
click at [379, 424] on img at bounding box center [399, 424] width 93 height 144
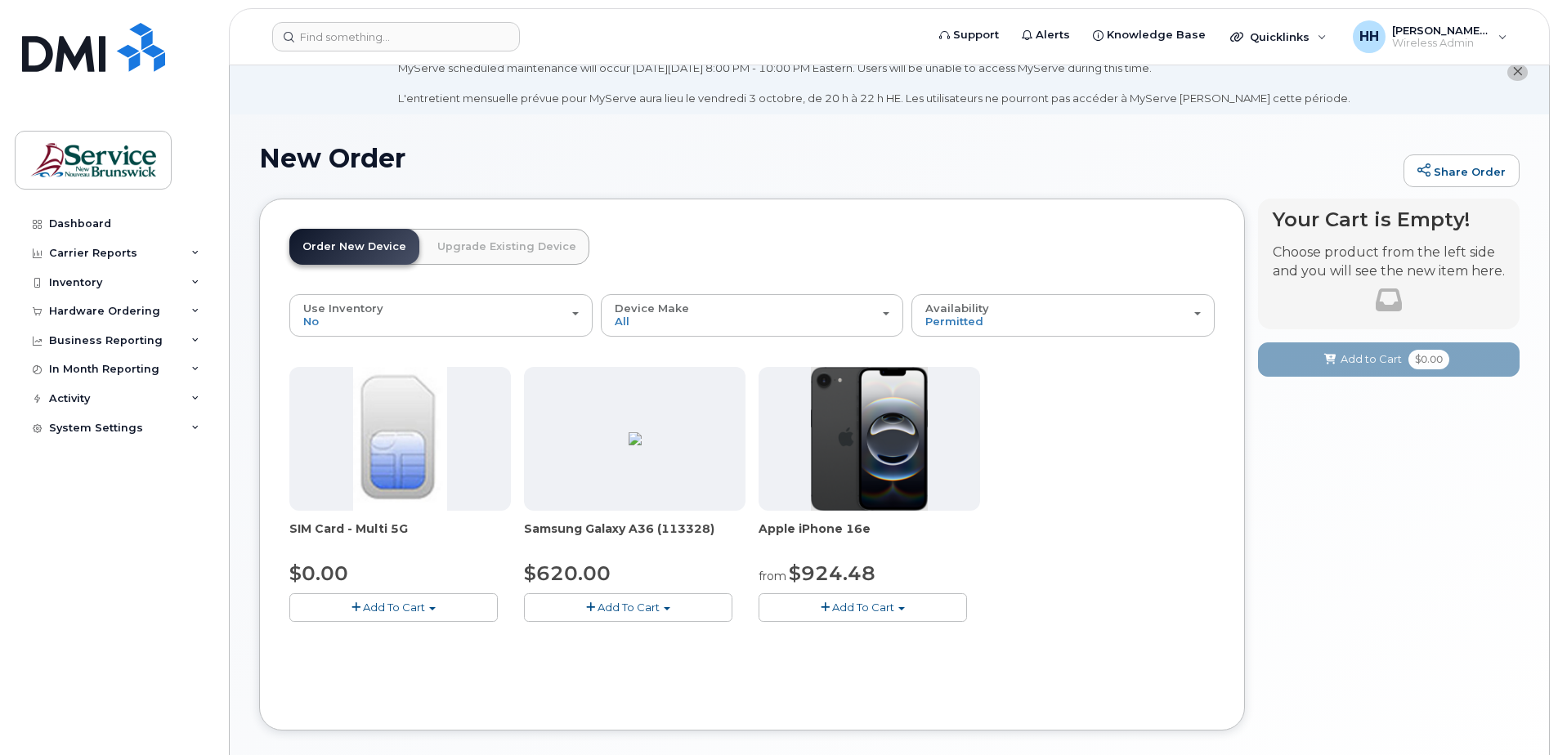
click at [379, 423] on img at bounding box center [399, 439] width 93 height 144
click at [385, 601] on span "Add To Cart" at bounding box center [394, 607] width 62 height 13
click at [418, 611] on span "Add To Cart" at bounding box center [394, 607] width 62 height 13
click at [436, 610] on button "Add To Cart" at bounding box center [393, 607] width 208 height 29
click at [425, 629] on link "$0.00 - New Activation" at bounding box center [370, 638] width 155 height 20
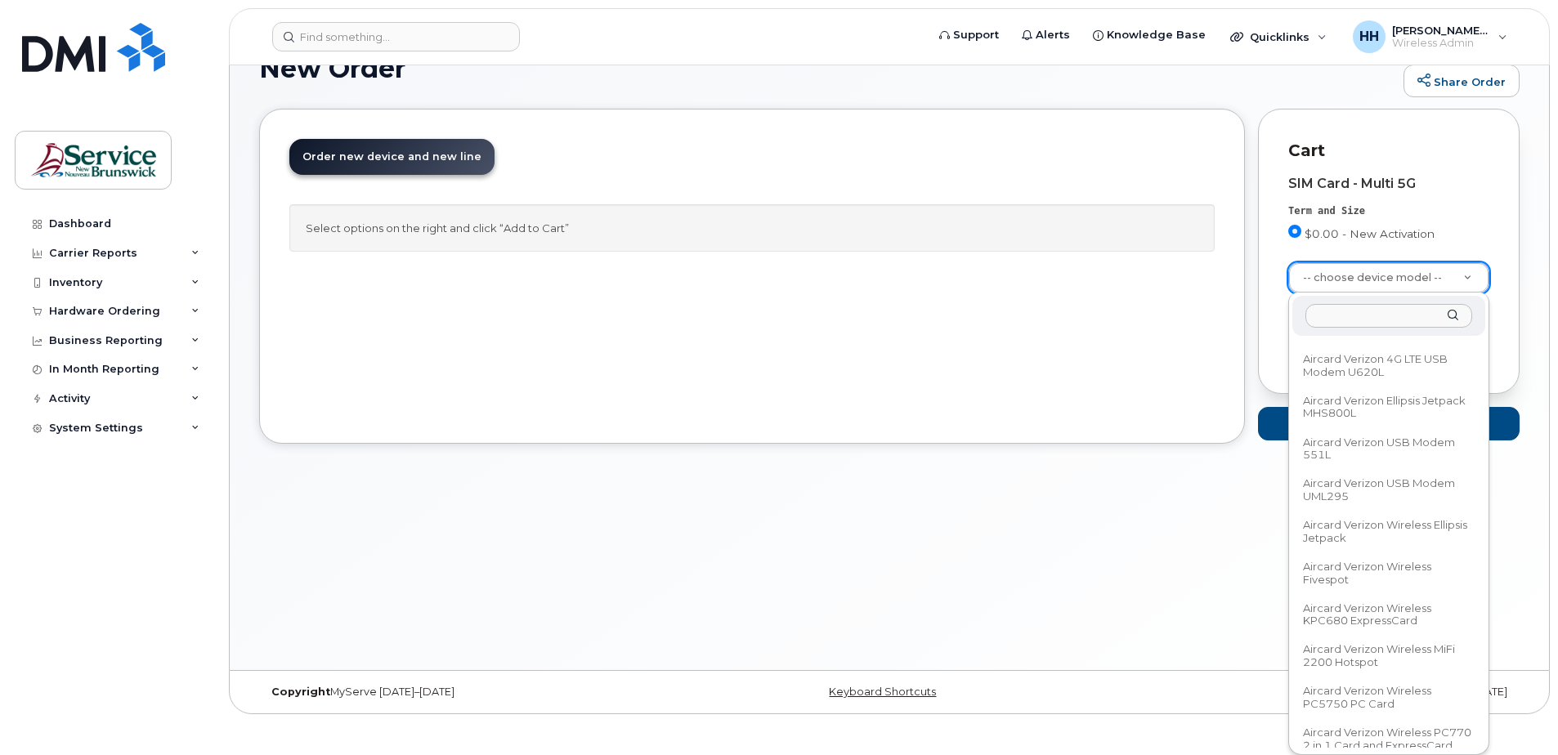
scroll to position [4492, 0]
click at [1477, 371] on ul "-- choose device model -- Aircard BYOD Android BYOD Blackberry BYOD Cell Phone …" at bounding box center [1387, 543] width 190 height 409
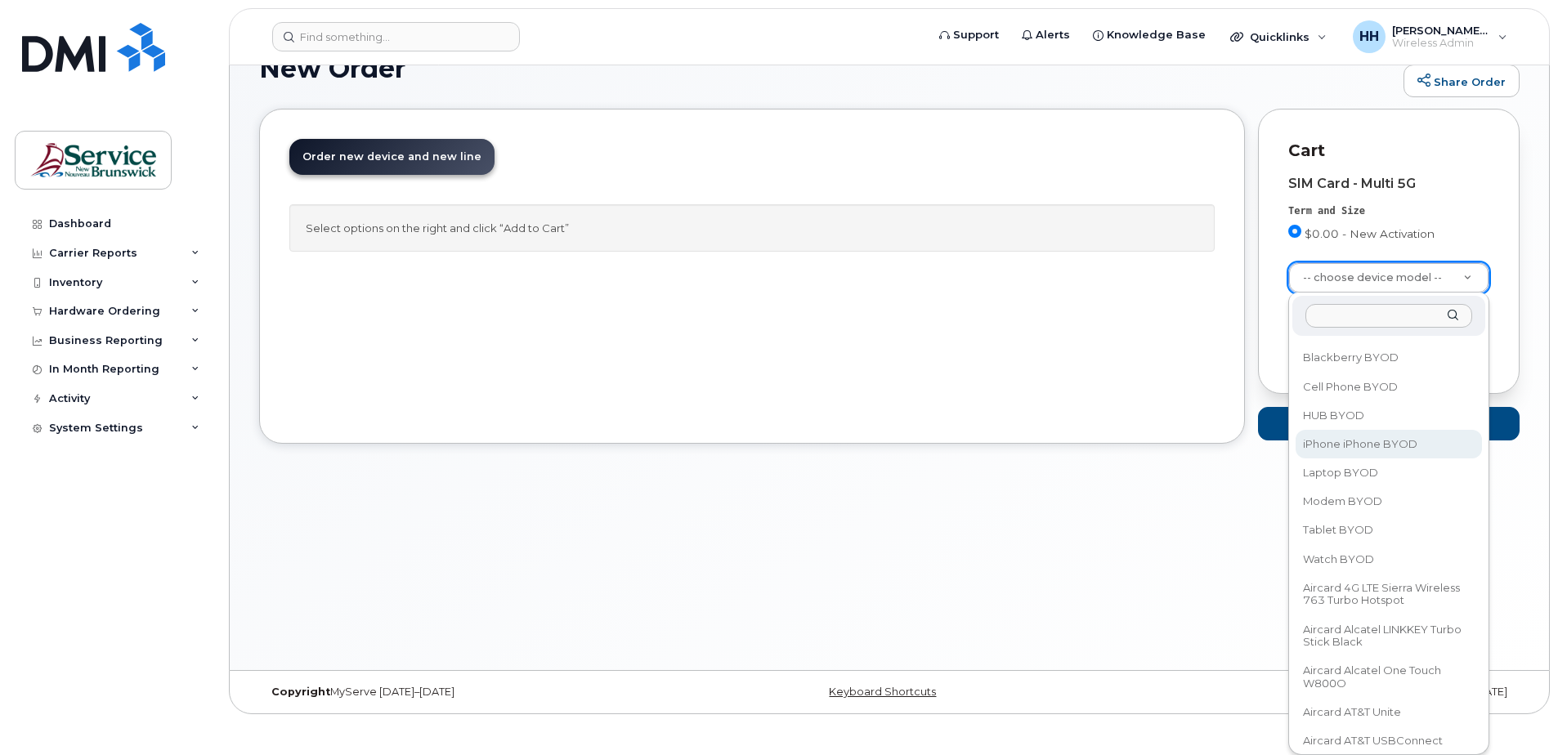
scroll to position [0, 0]
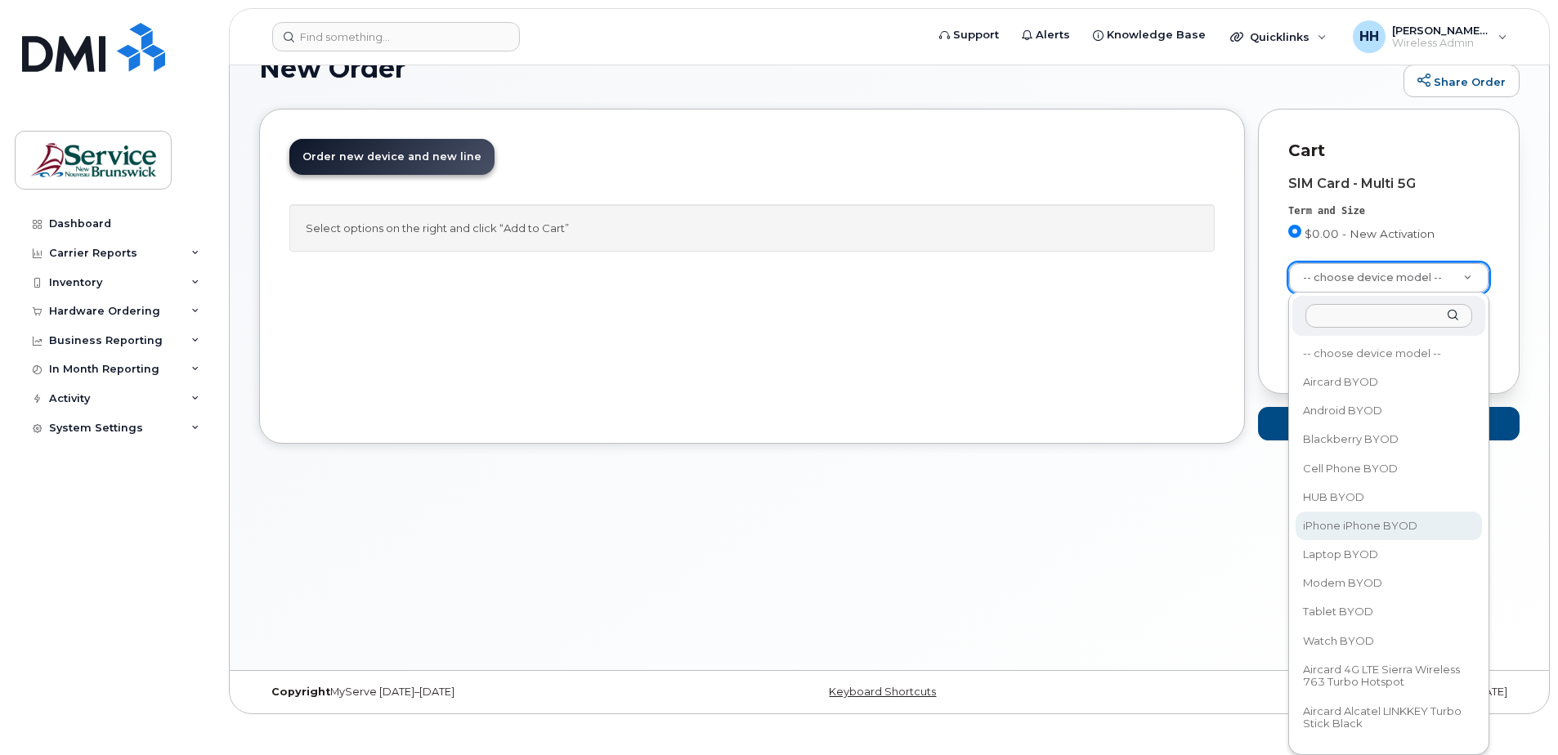
select select "2421"
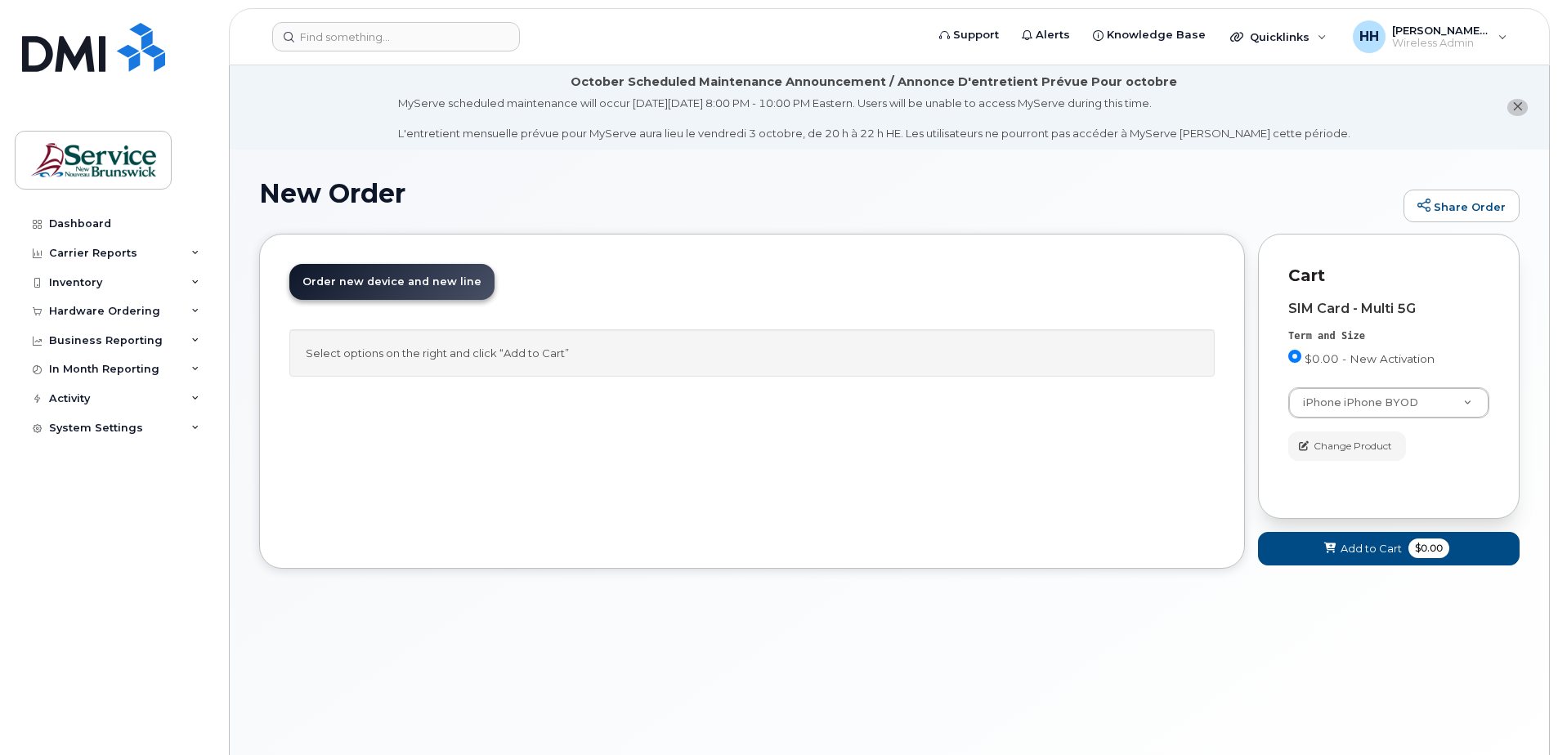
click at [939, 499] on div "Order New Device Upgrade Existing Device Order new device and new line Order ne…" at bounding box center [752, 402] width 986 height 336
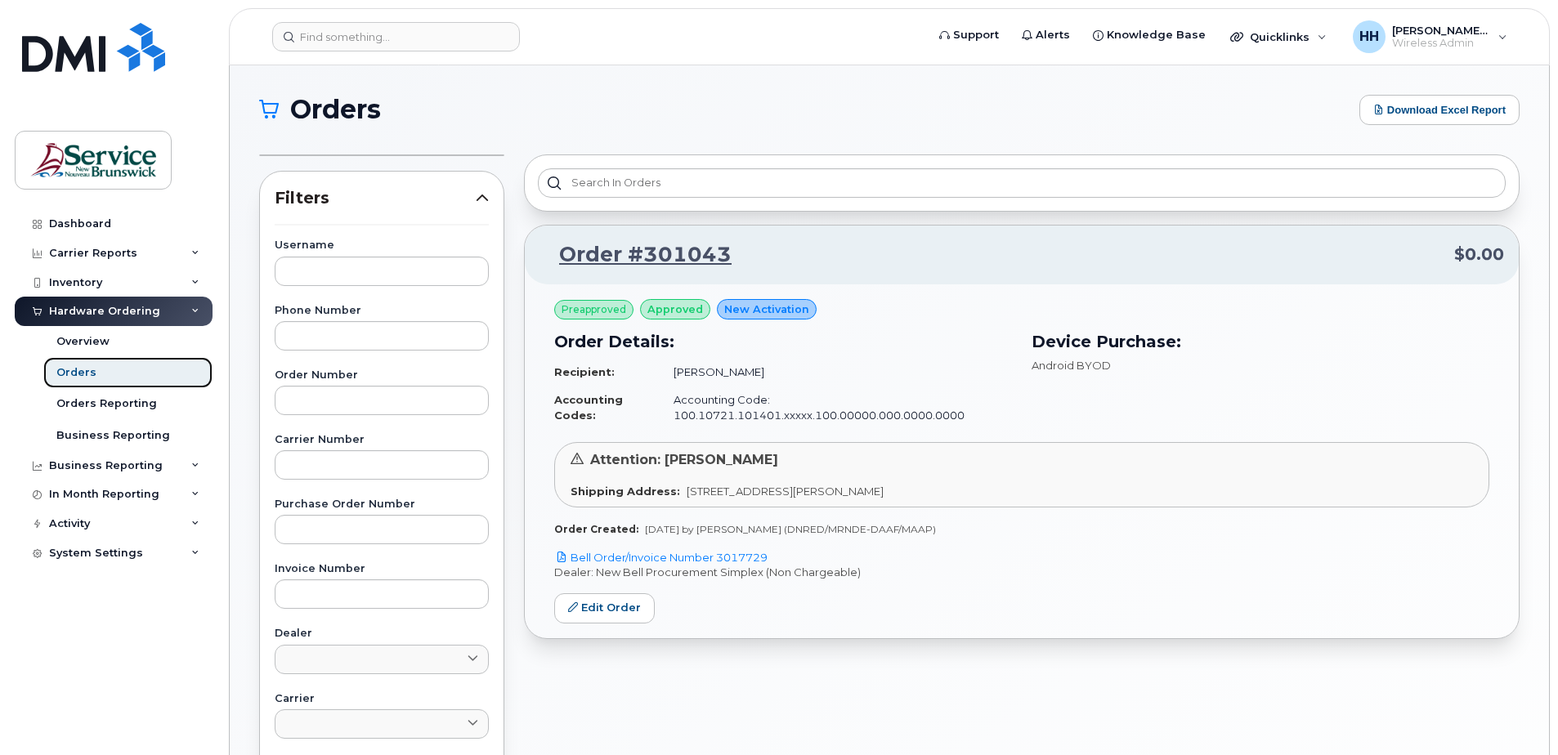
click at [92, 377] on div "Orders" at bounding box center [76, 372] width 40 height 15
click at [74, 369] on div "Orders" at bounding box center [76, 372] width 40 height 15
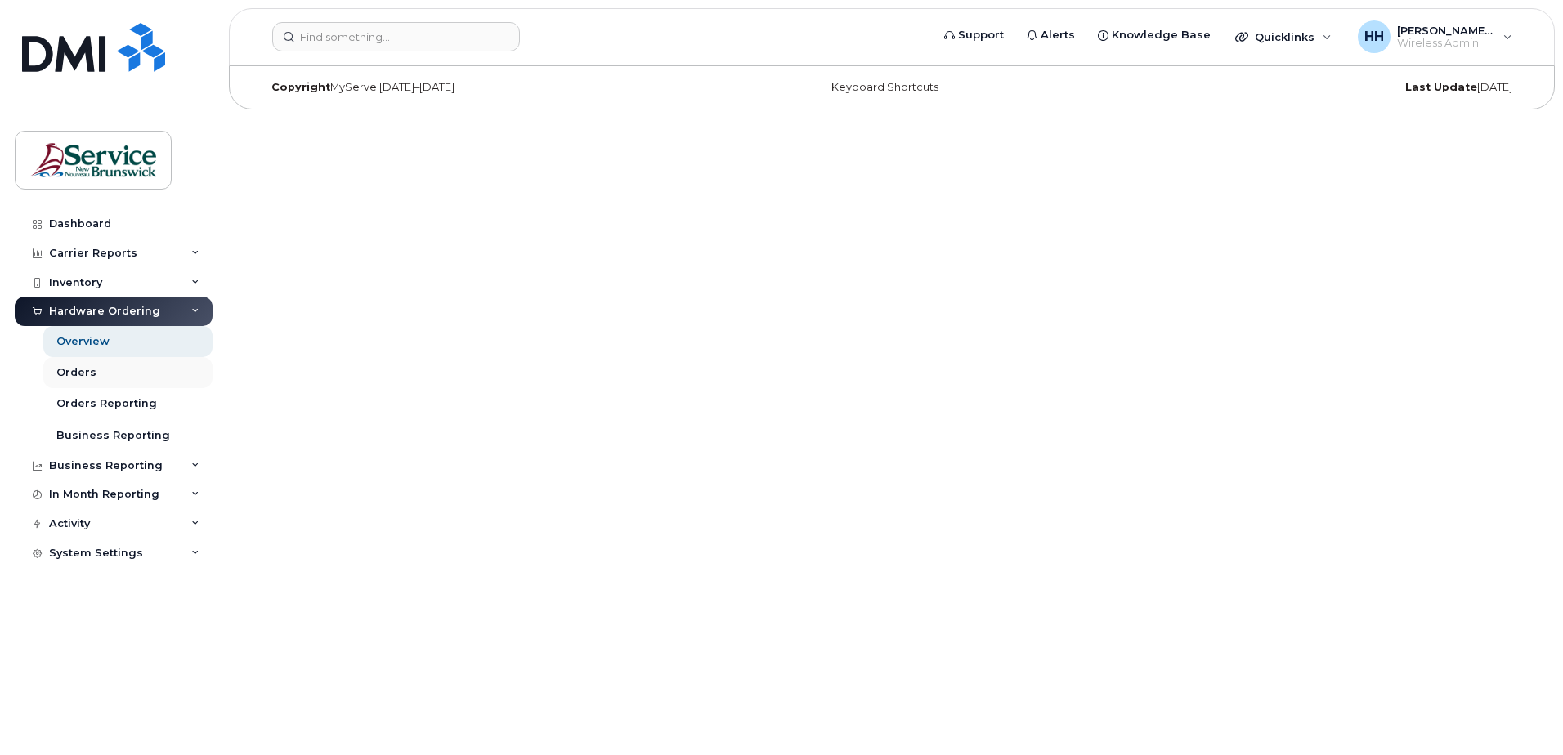
drag, startPoint x: 1038, startPoint y: 289, endPoint x: 155, endPoint y: 357, distance: 885.2
click at [1036, 118] on html "Support Alerts Knowledge Base Quicklinks Suspend / Cancel Device Change SIM Car…" at bounding box center [781, 59] width 1563 height 118
click at [69, 369] on div "Orders" at bounding box center [76, 372] width 40 height 15
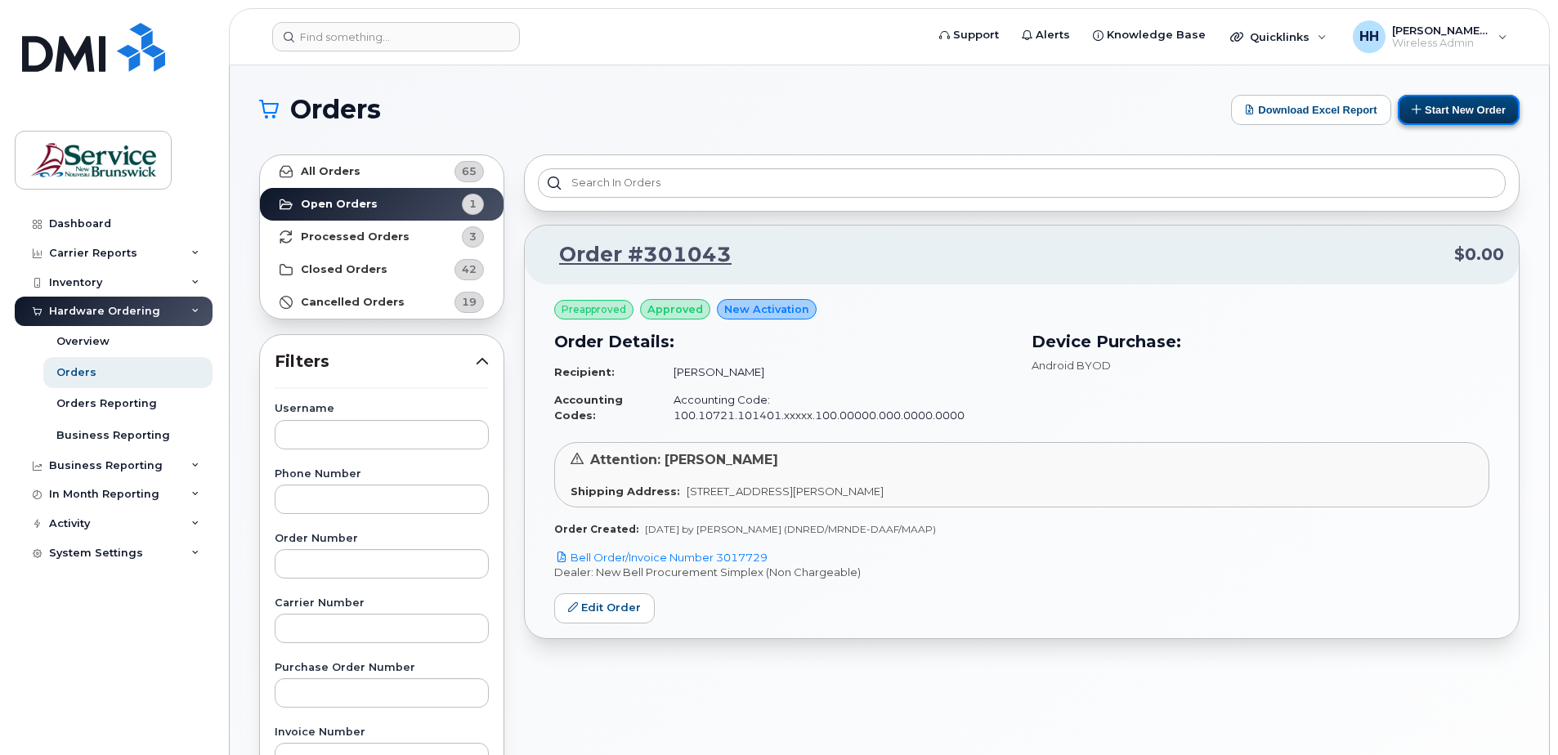
click at [1483, 104] on button "Start New Order" at bounding box center [1458, 110] width 122 height 30
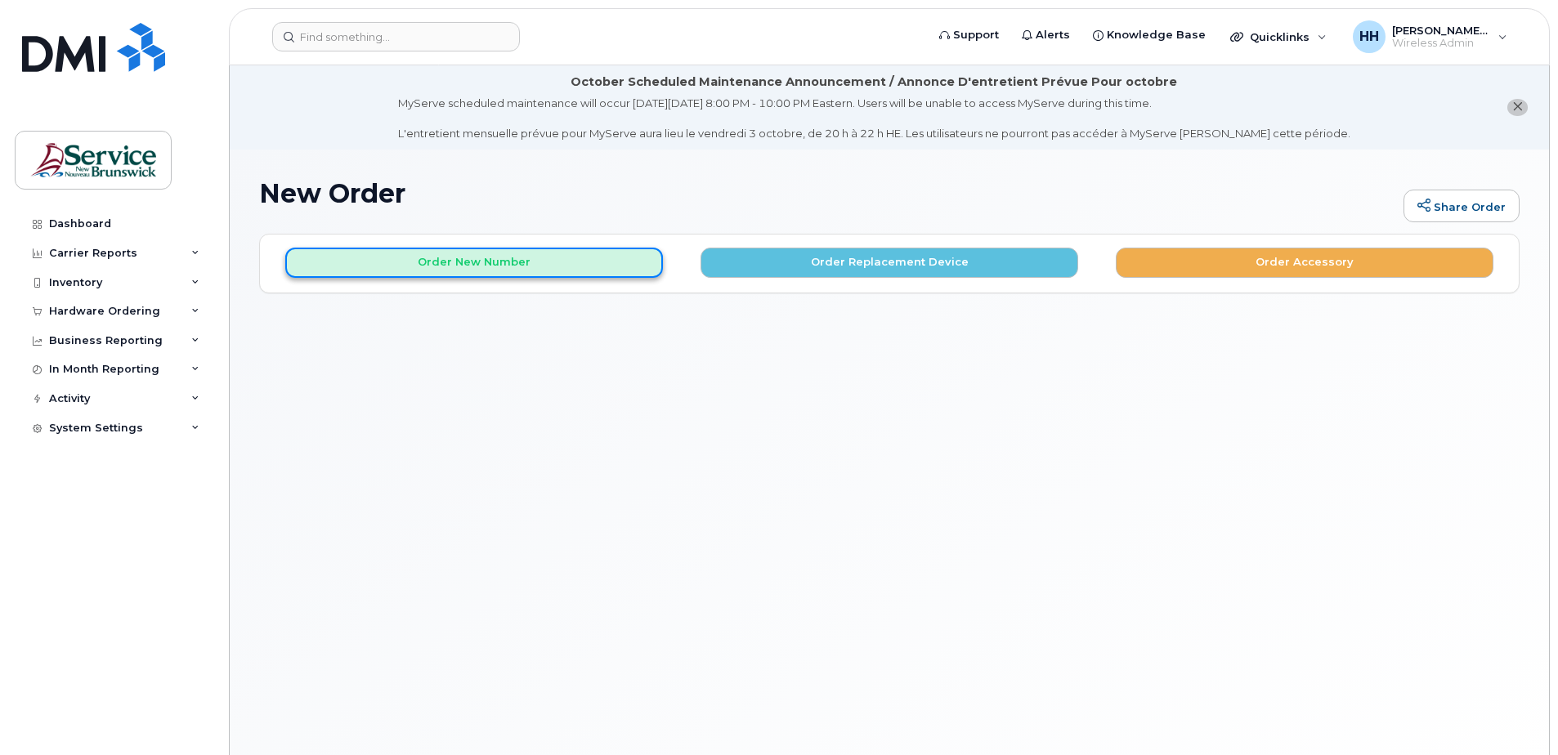
click at [515, 265] on button "Order New Number" at bounding box center [474, 263] width 378 height 30
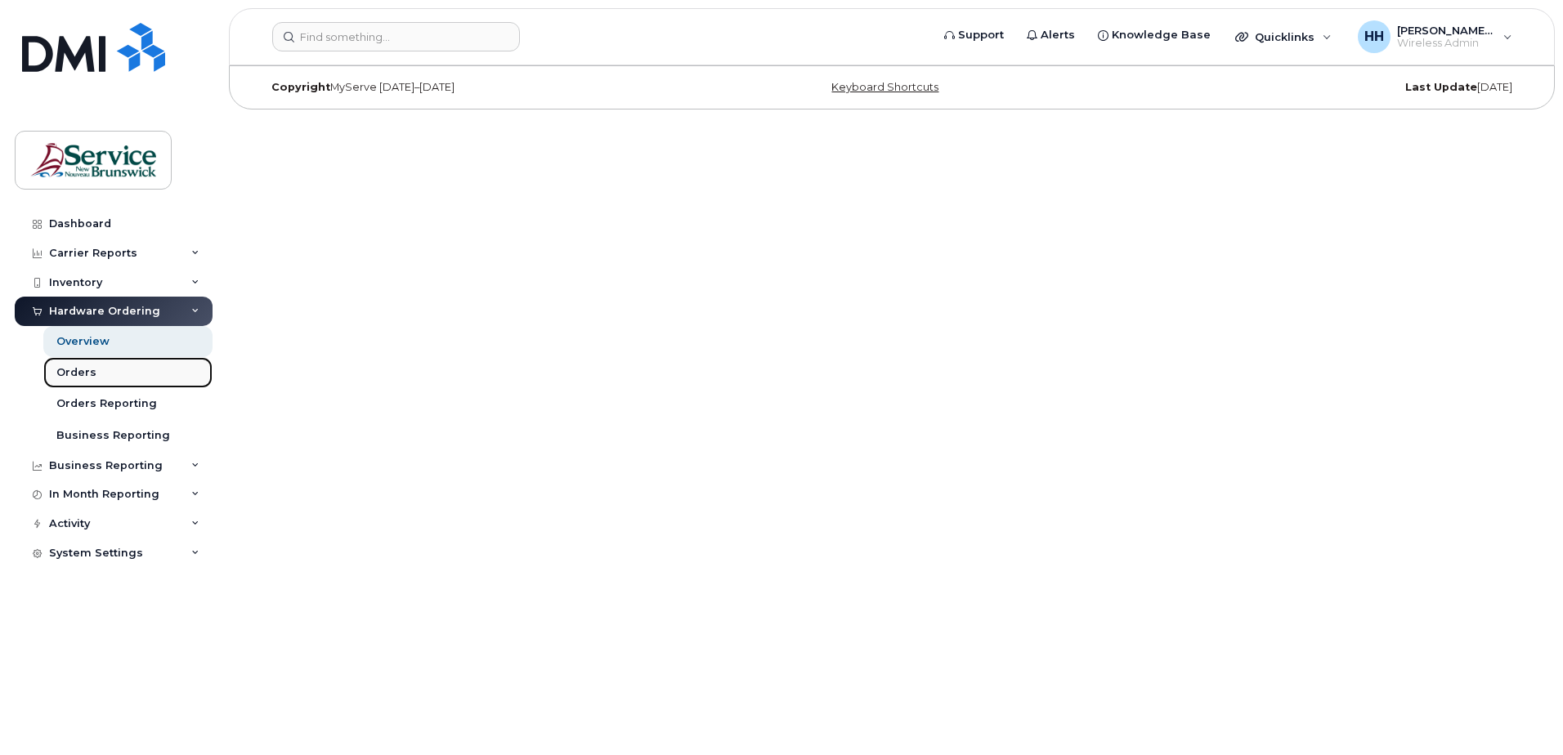
click at [83, 378] on div "Orders" at bounding box center [76, 372] width 40 height 15
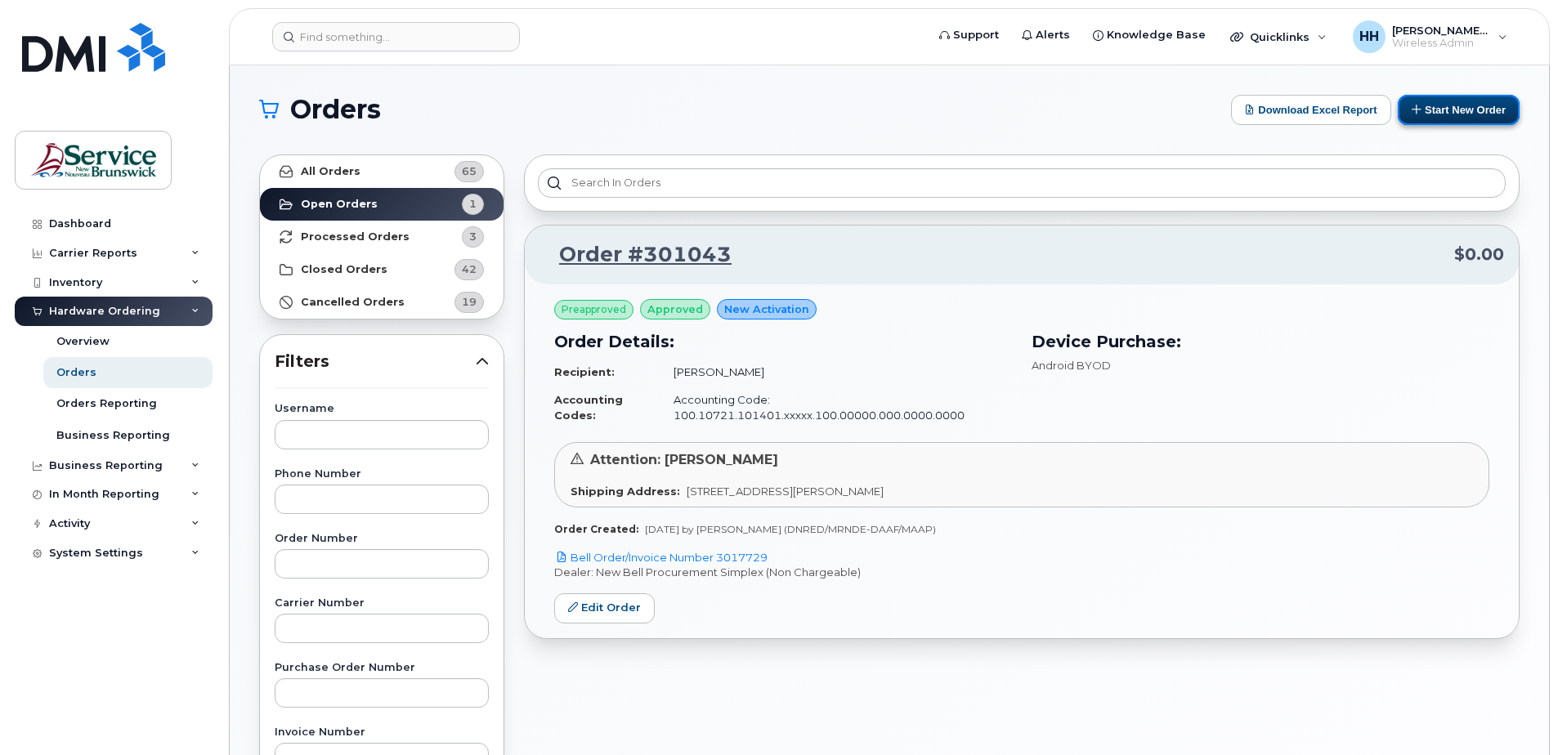
click at [1464, 108] on button "Start New Order" at bounding box center [1458, 110] width 122 height 30
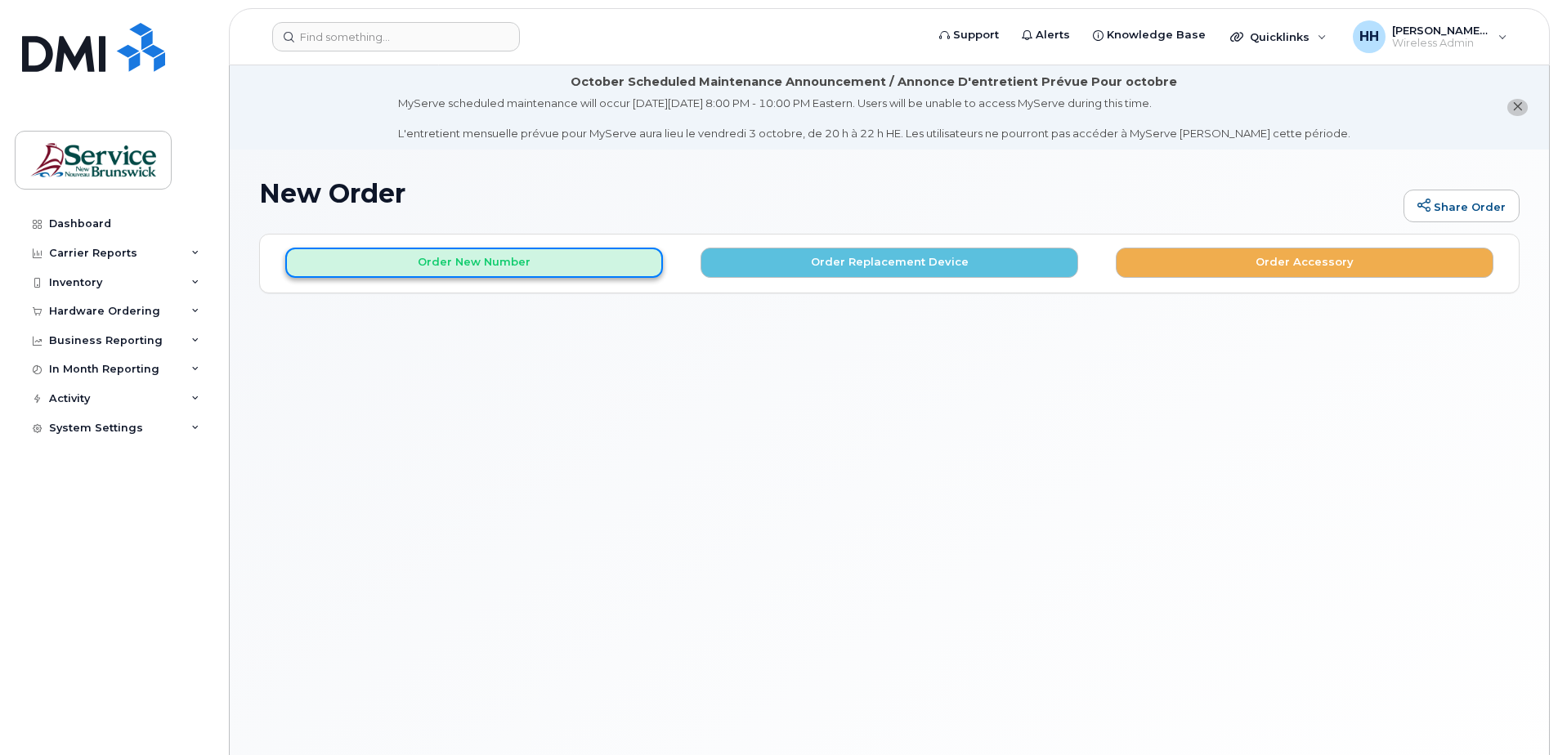
click at [516, 266] on button "Order New Number" at bounding box center [474, 263] width 378 height 30
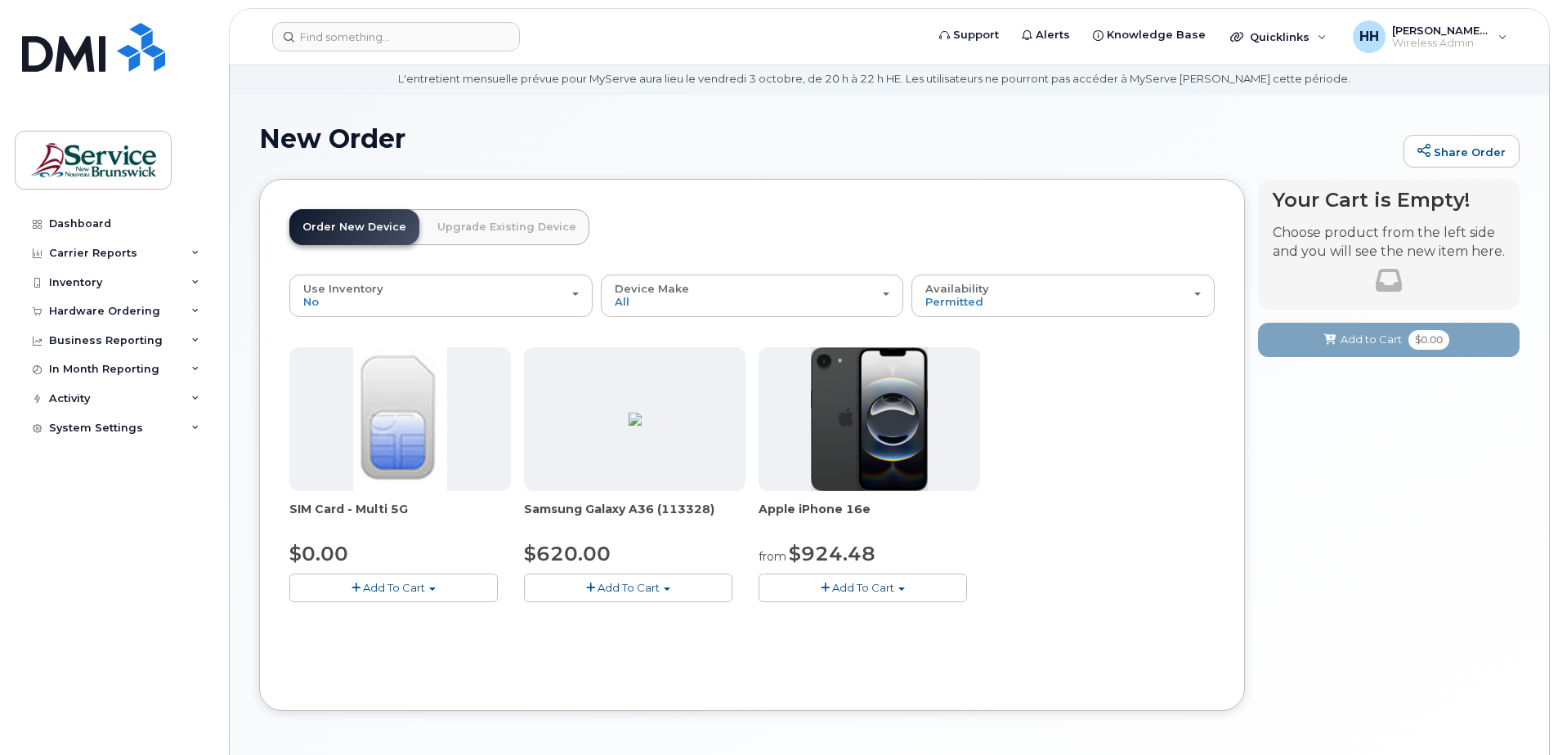
scroll to position [82, 0]
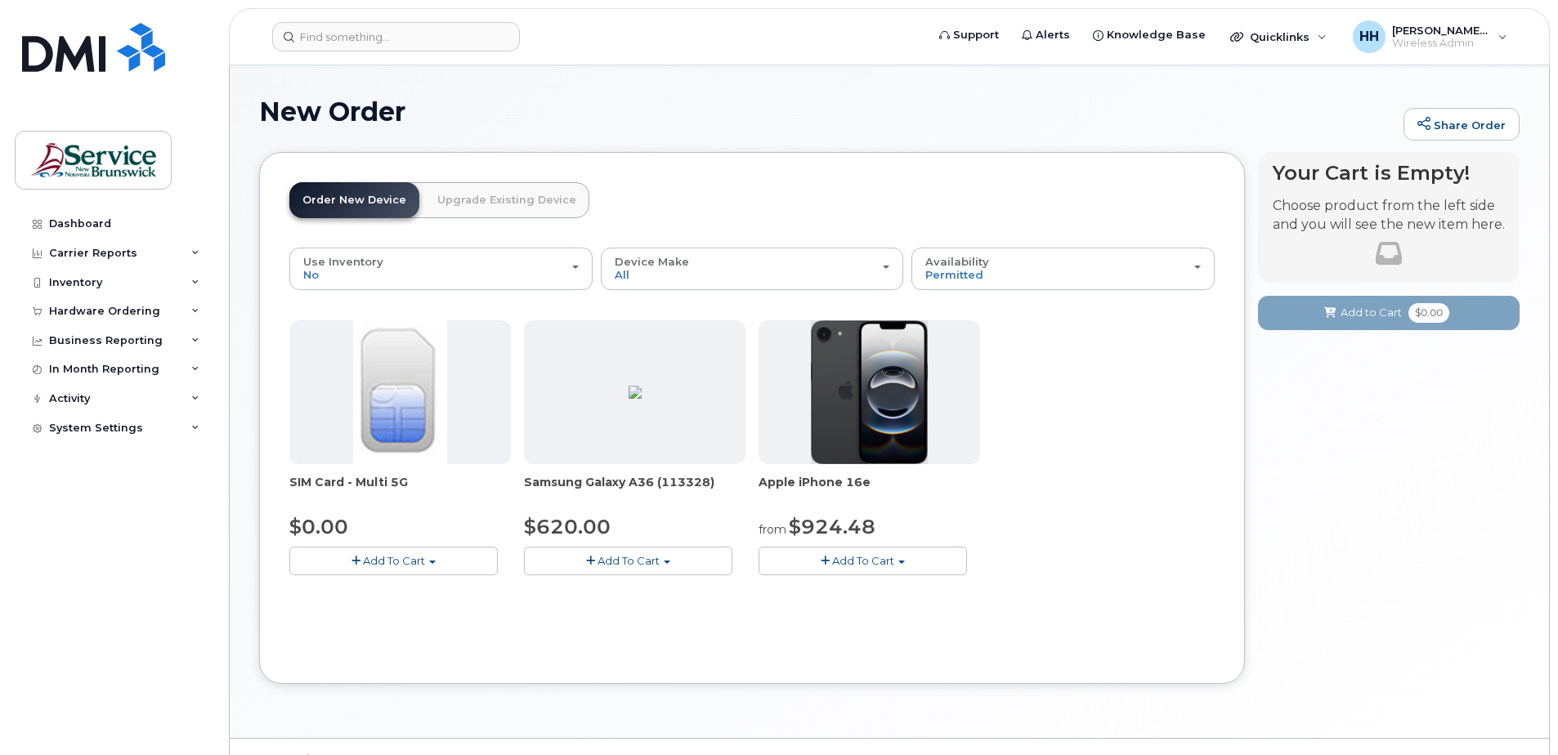
click at [512, 201] on link "Upgrade Existing Device" at bounding box center [506, 200] width 165 height 36
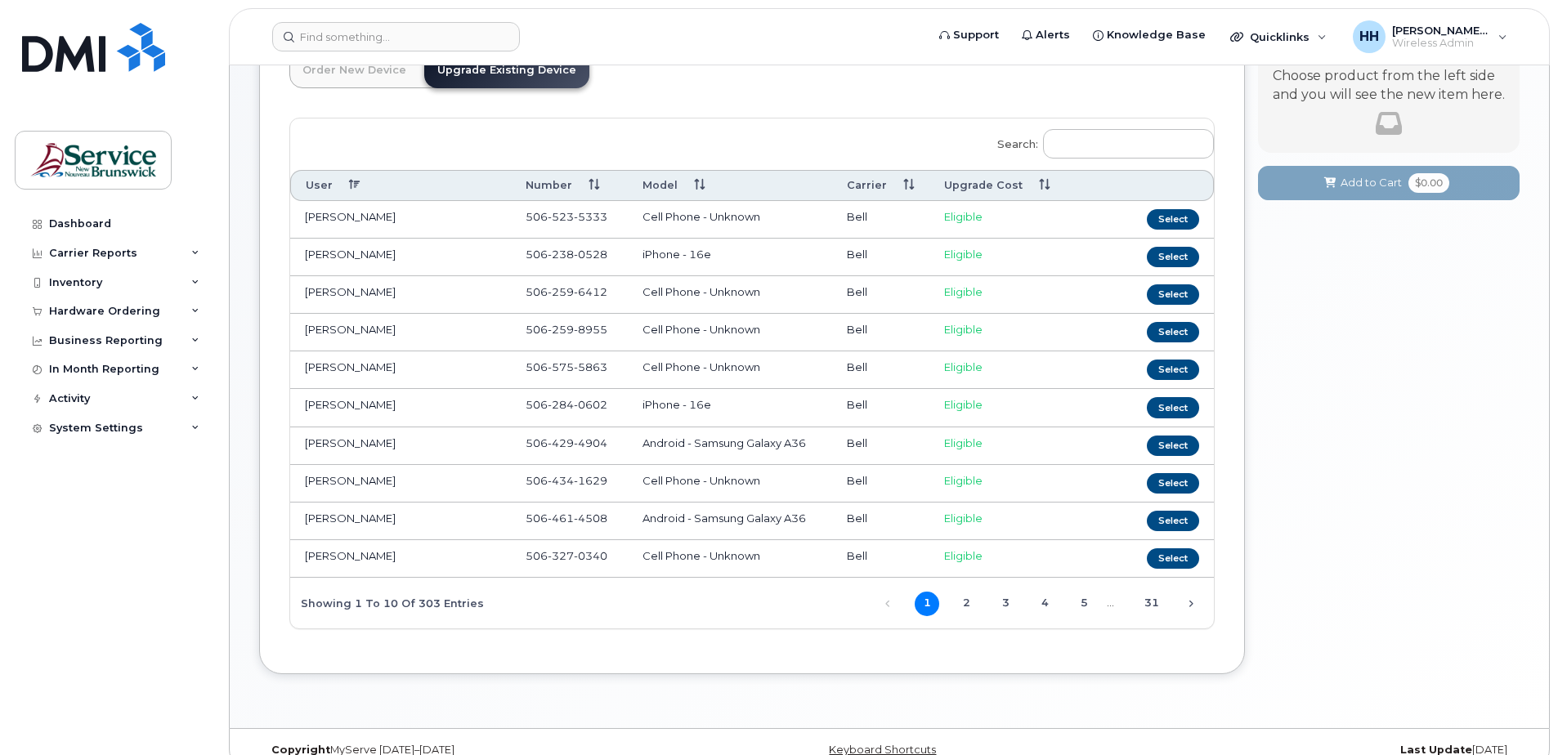
scroll to position [237, 0]
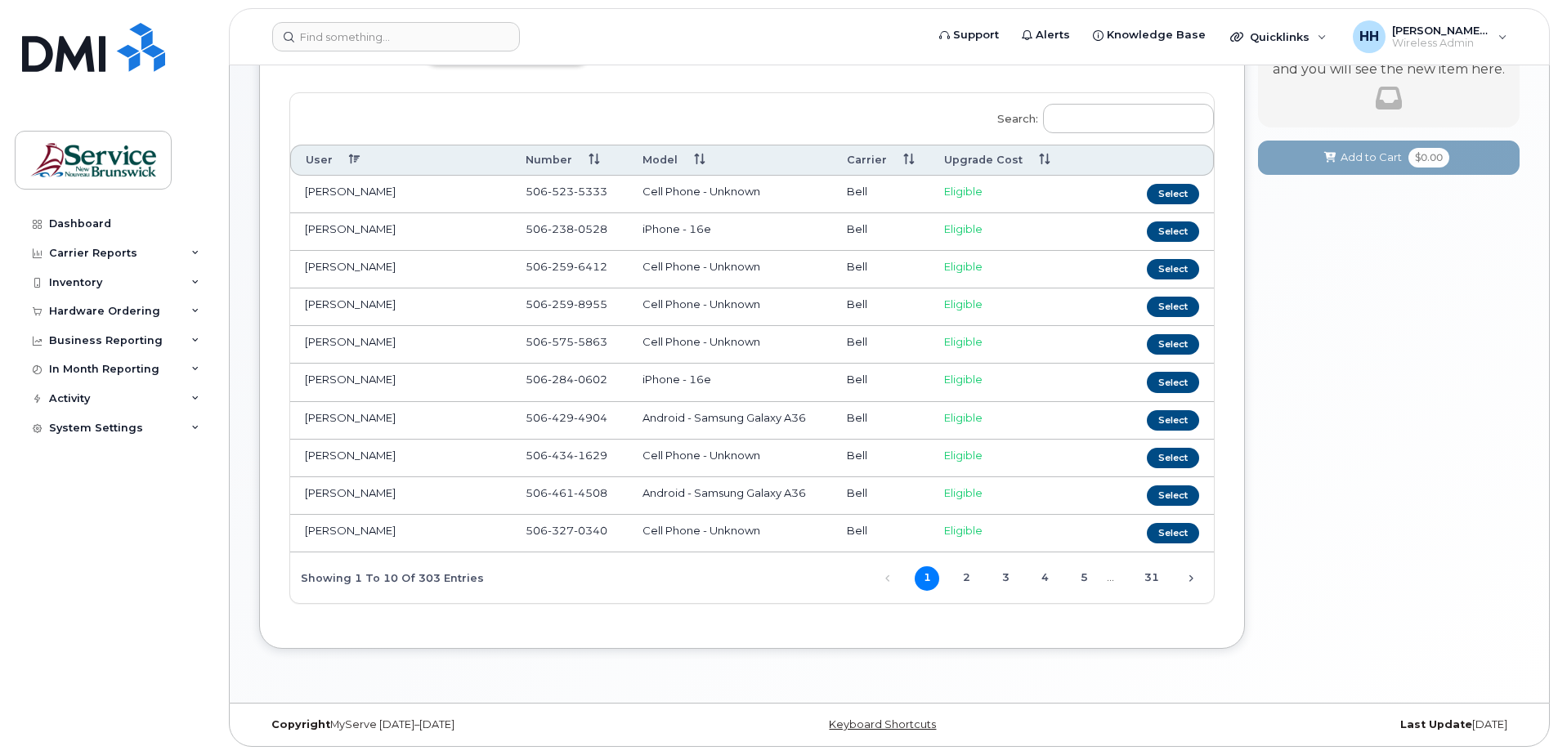
click at [682, 104] on div "Search: User Number Model Carrier Upgrade Cost [PERSON_NAME] [PHONE_NUMBER] Cel…" at bounding box center [751, 348] width 923 height 510
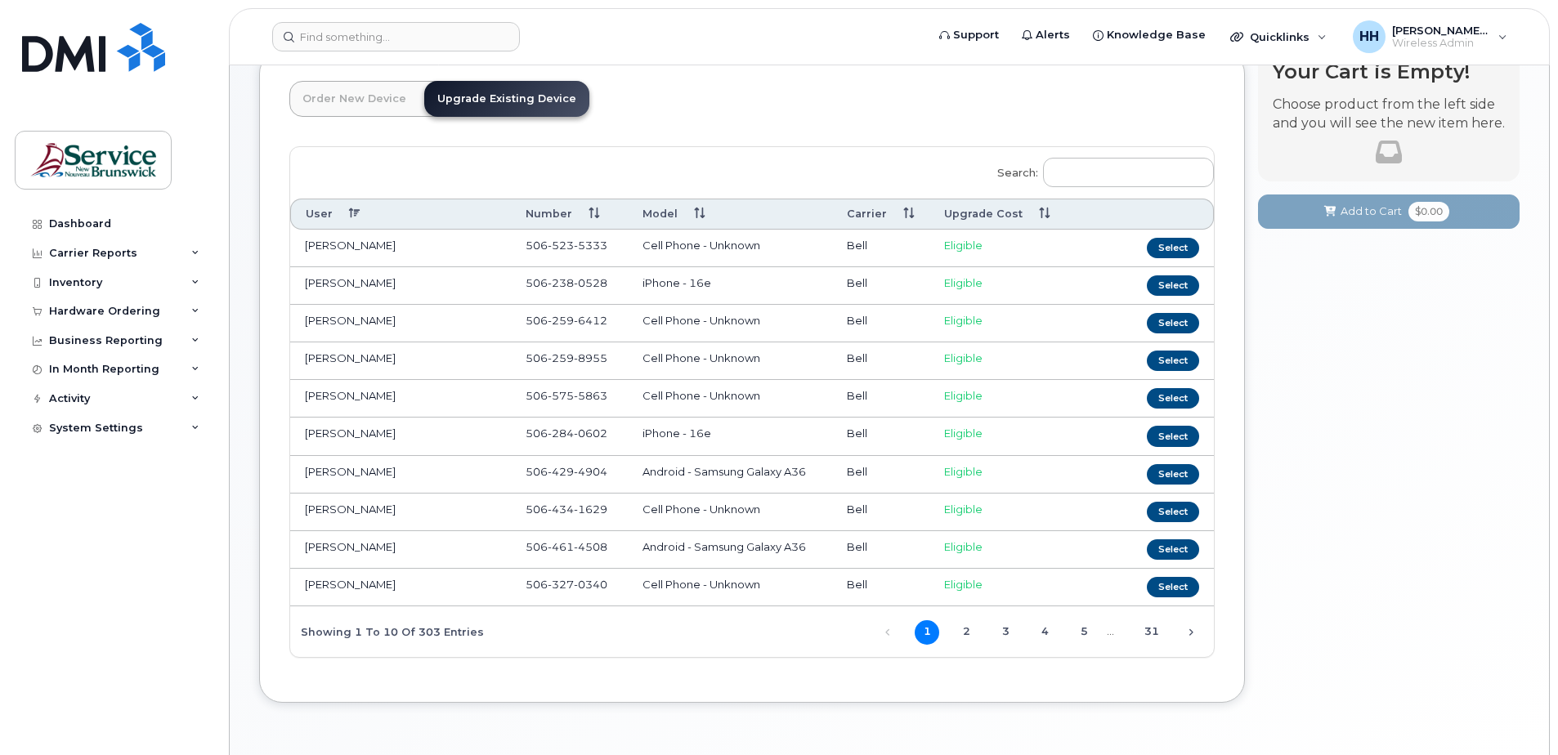
scroll to position [155, 0]
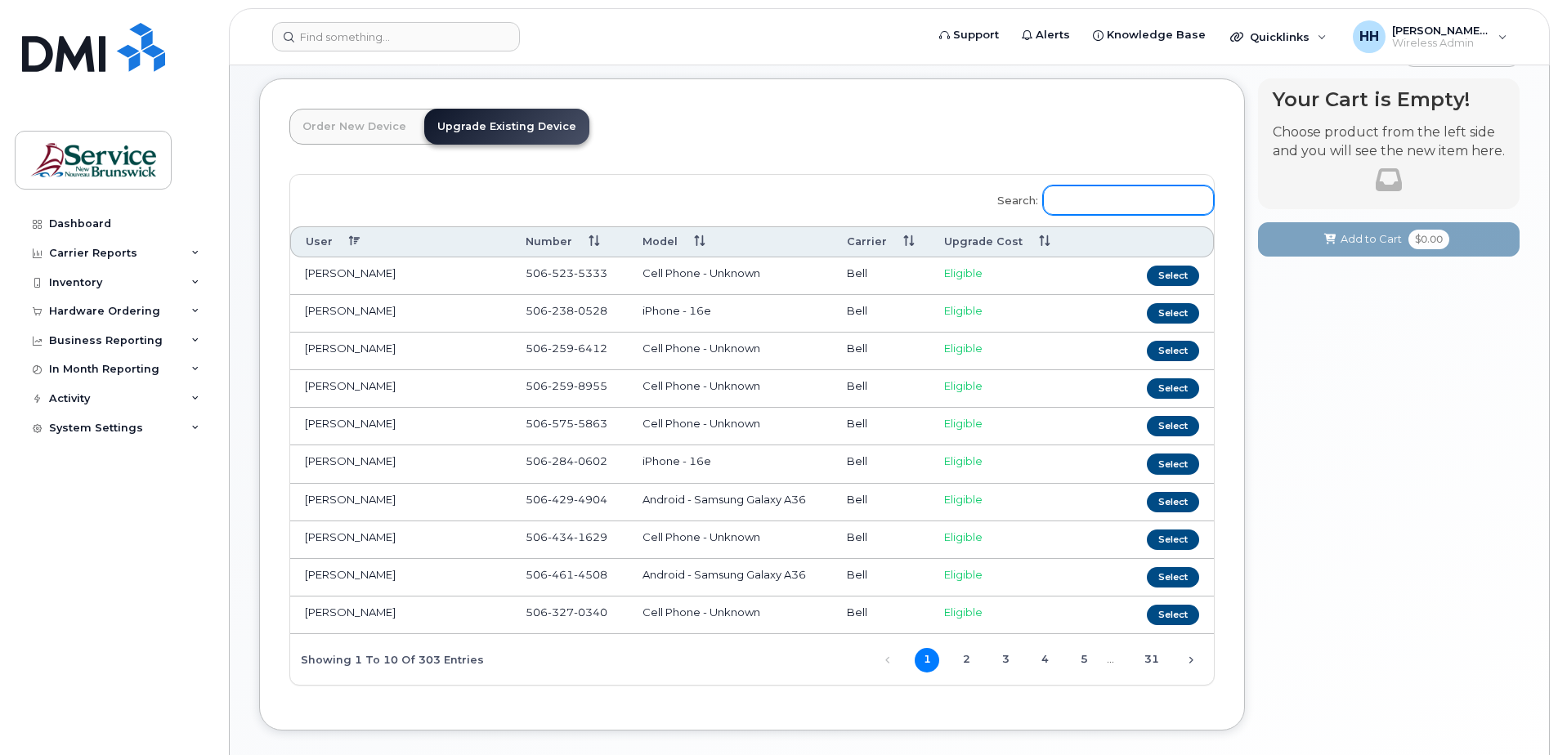
click at [1083, 199] on input "Search:" at bounding box center [1128, 200] width 171 height 29
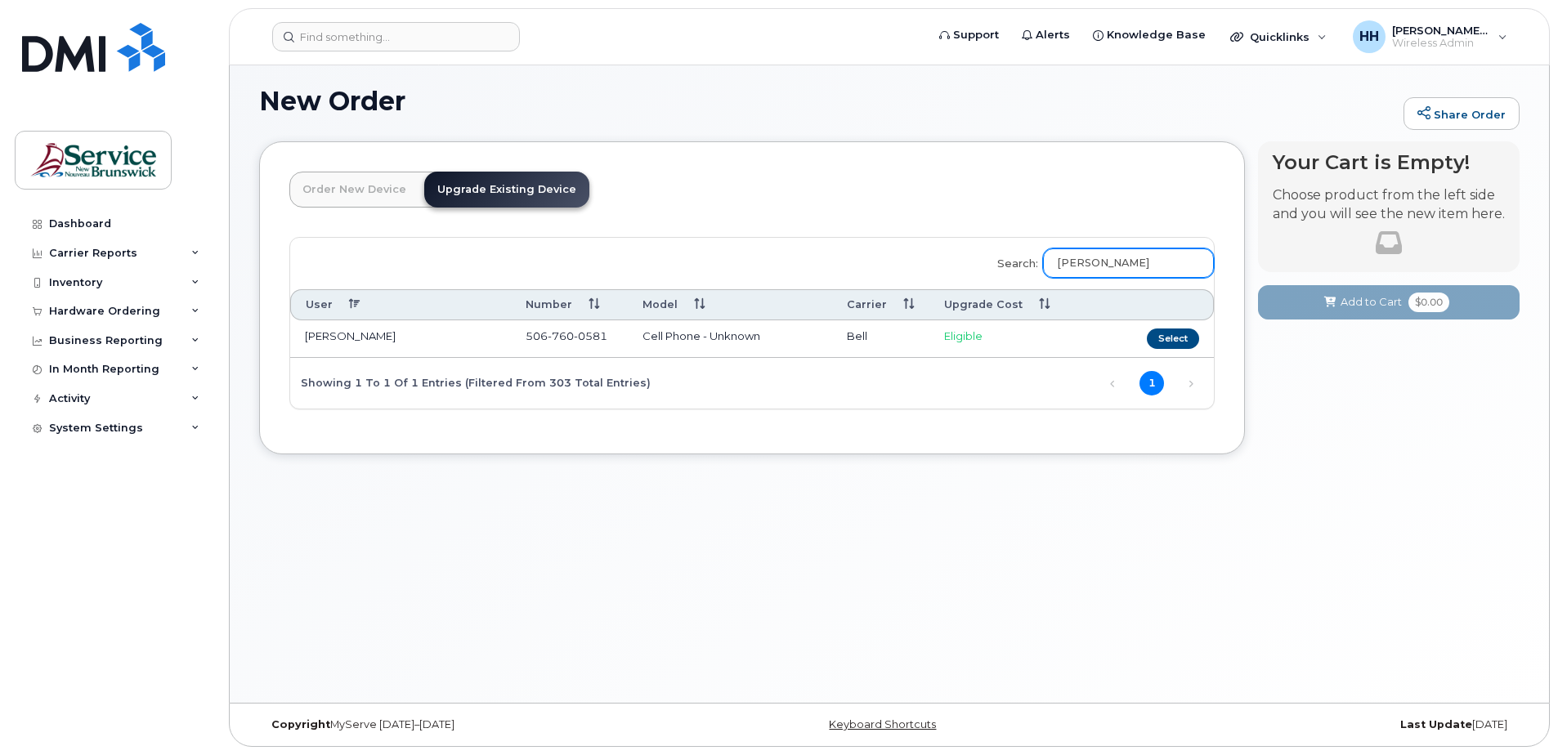
type input "[PERSON_NAME]"
drag, startPoint x: 1133, startPoint y: 263, endPoint x: 1066, endPoint y: 274, distance: 67.8
click at [1066, 274] on input "Brandon" at bounding box center [1128, 262] width 171 height 29
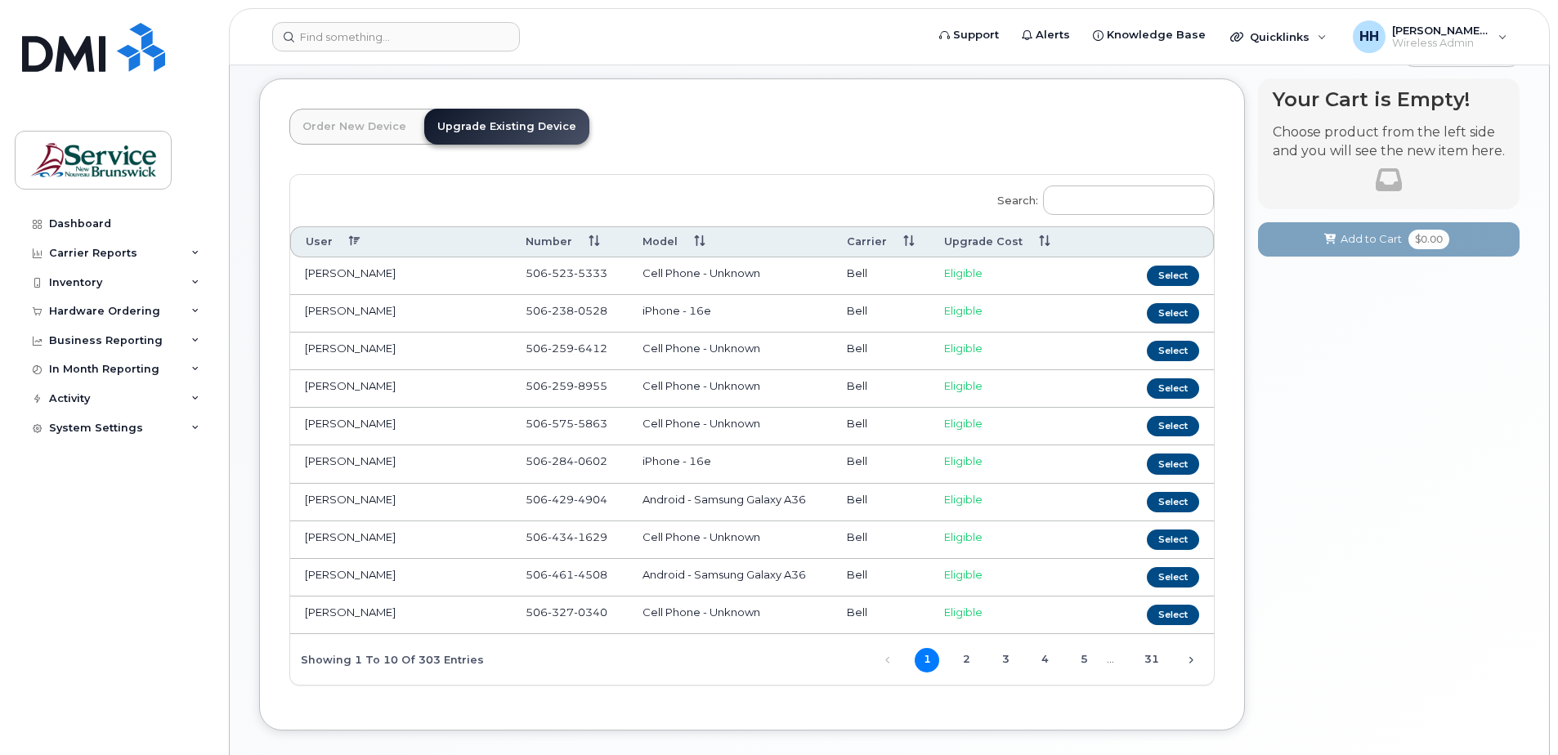
click at [320, 125] on link "Order New Device" at bounding box center [354, 127] width 130 height 36
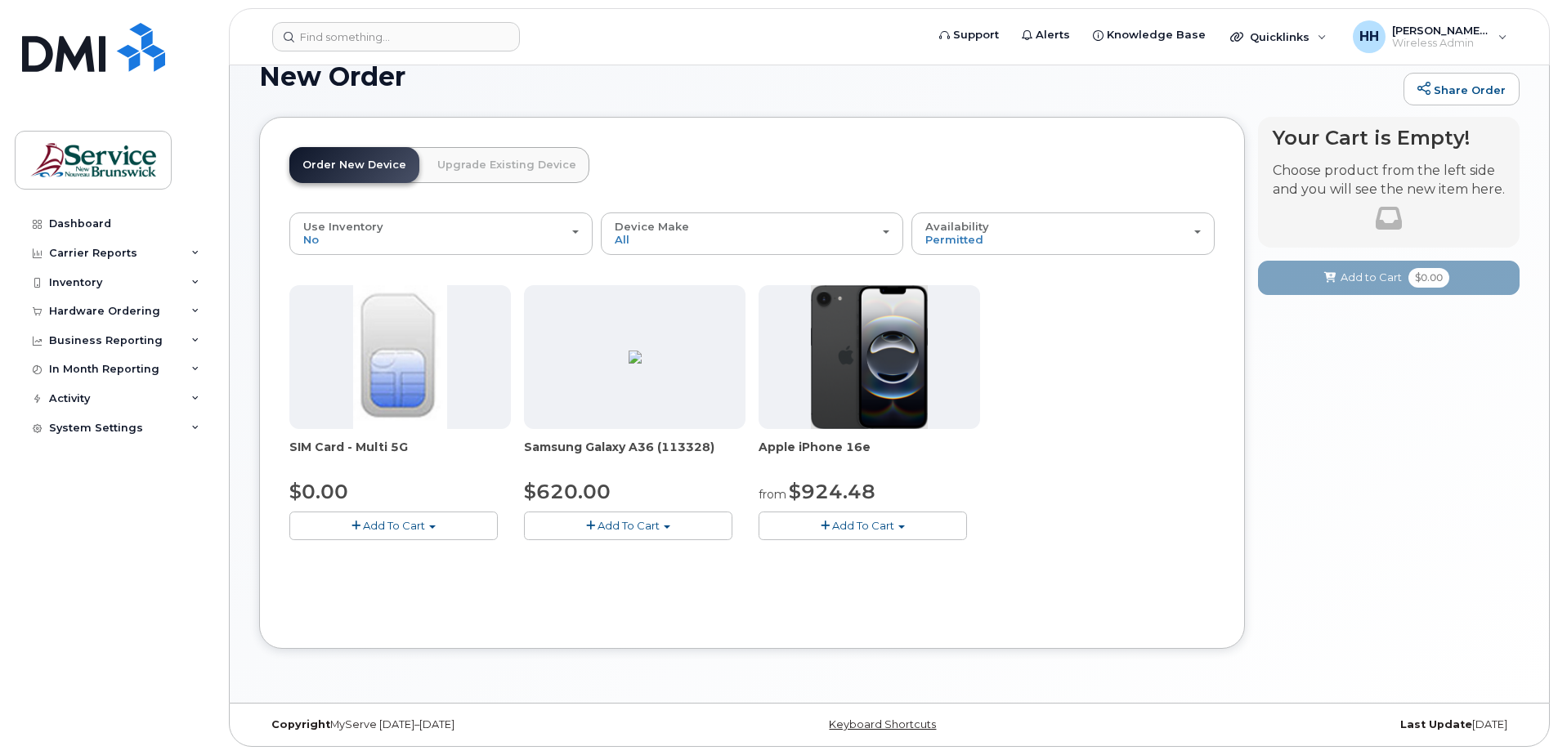
scroll to position [117, 0]
click at [537, 624] on div "Order New Device Upgrade Existing Device Order new device and new line Order ne…" at bounding box center [752, 383] width 986 height 533
